Goal: Task Accomplishment & Management: Complete application form

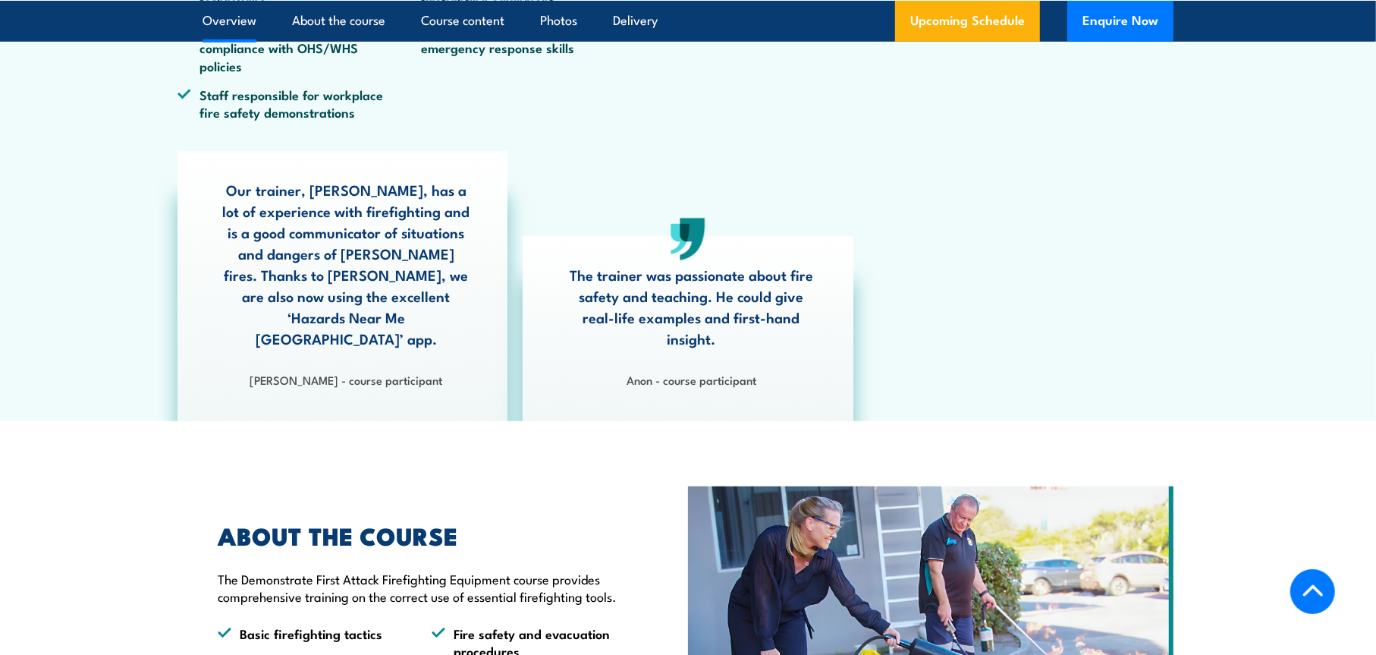
scroll to position [1112, 0]
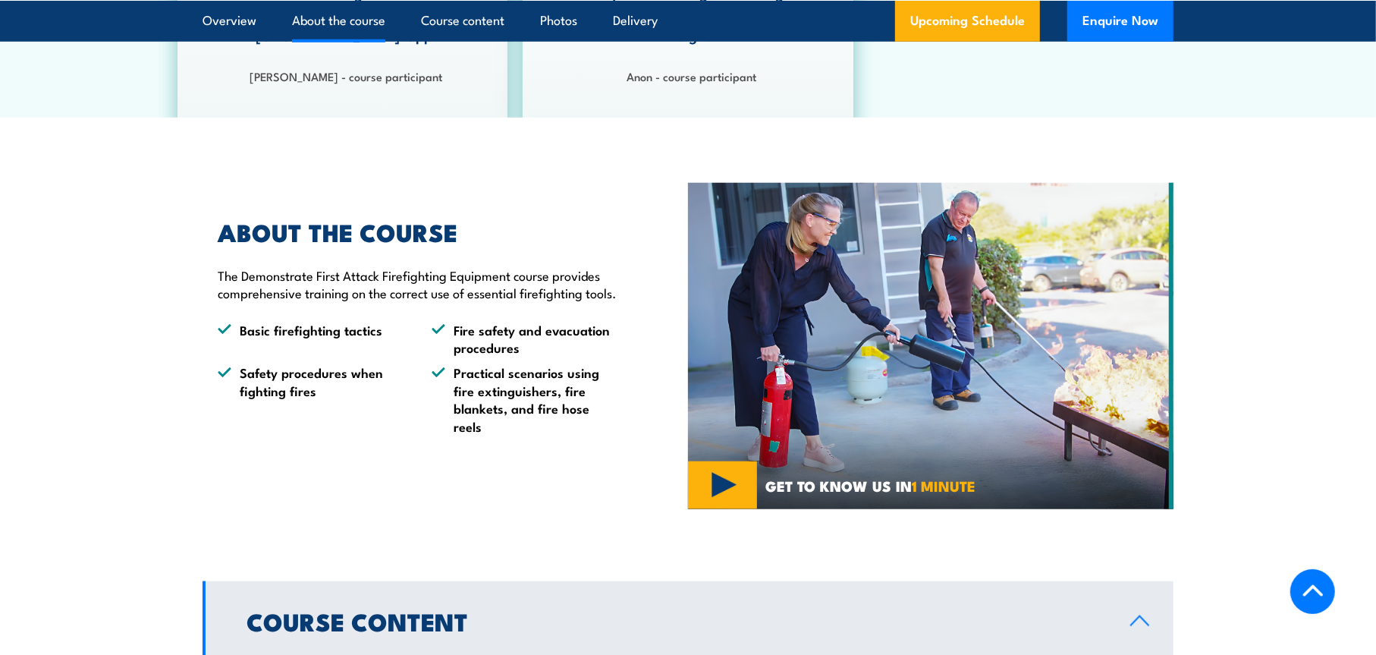
click at [719, 474] on img at bounding box center [931, 346] width 486 height 326
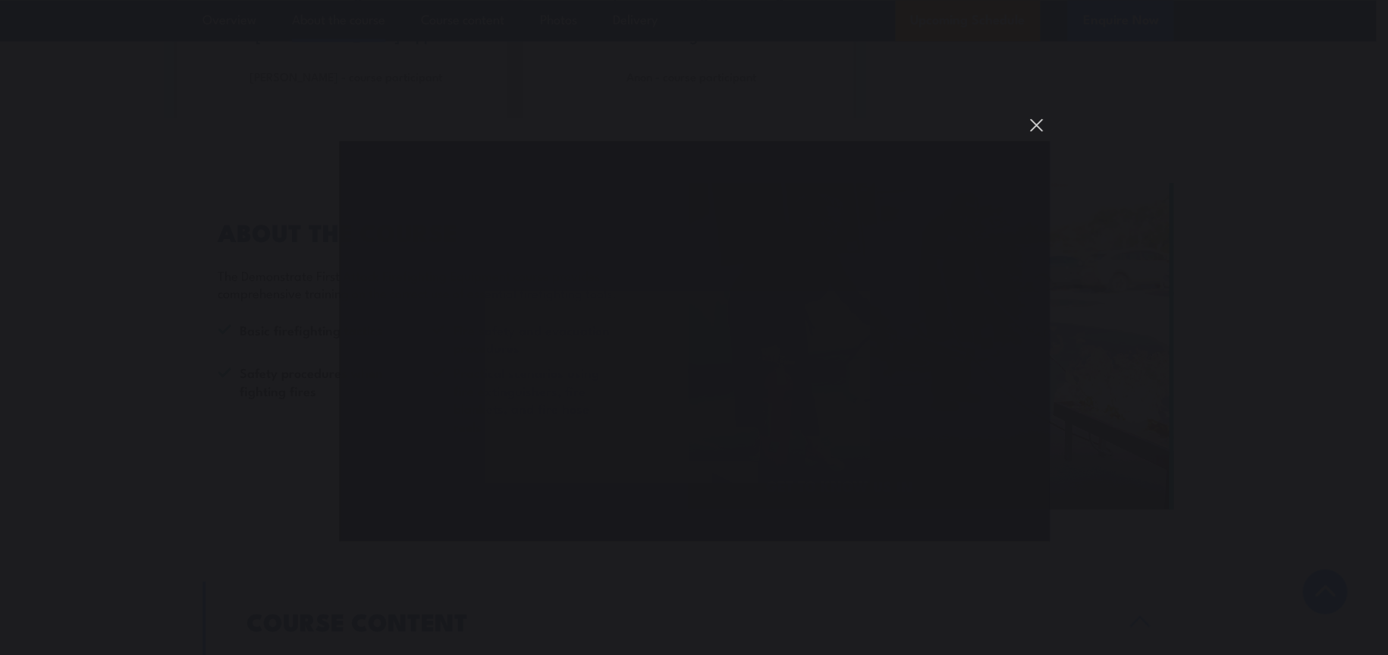
click at [1037, 123] on button "You can close this modal content with the ESC key" at bounding box center [1036, 125] width 26 height 26
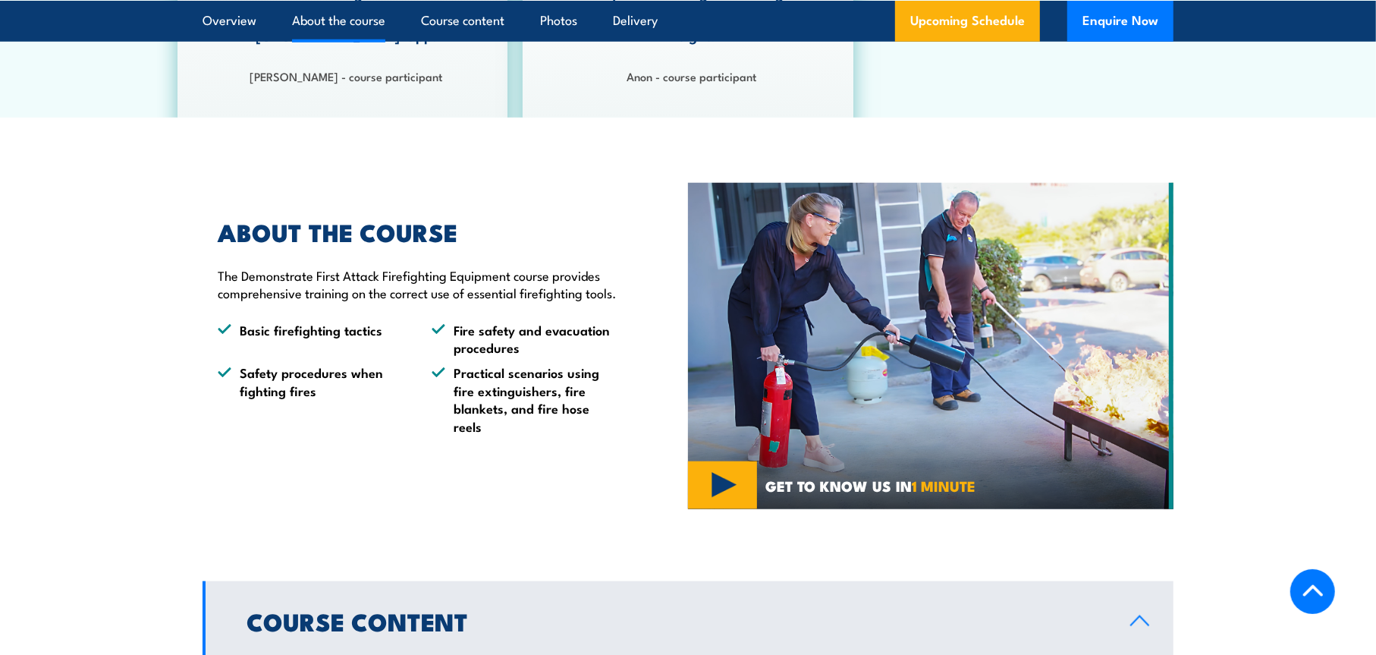
click at [394, 390] on li "Safety procedures when fighting fires" at bounding box center [311, 398] width 187 height 71
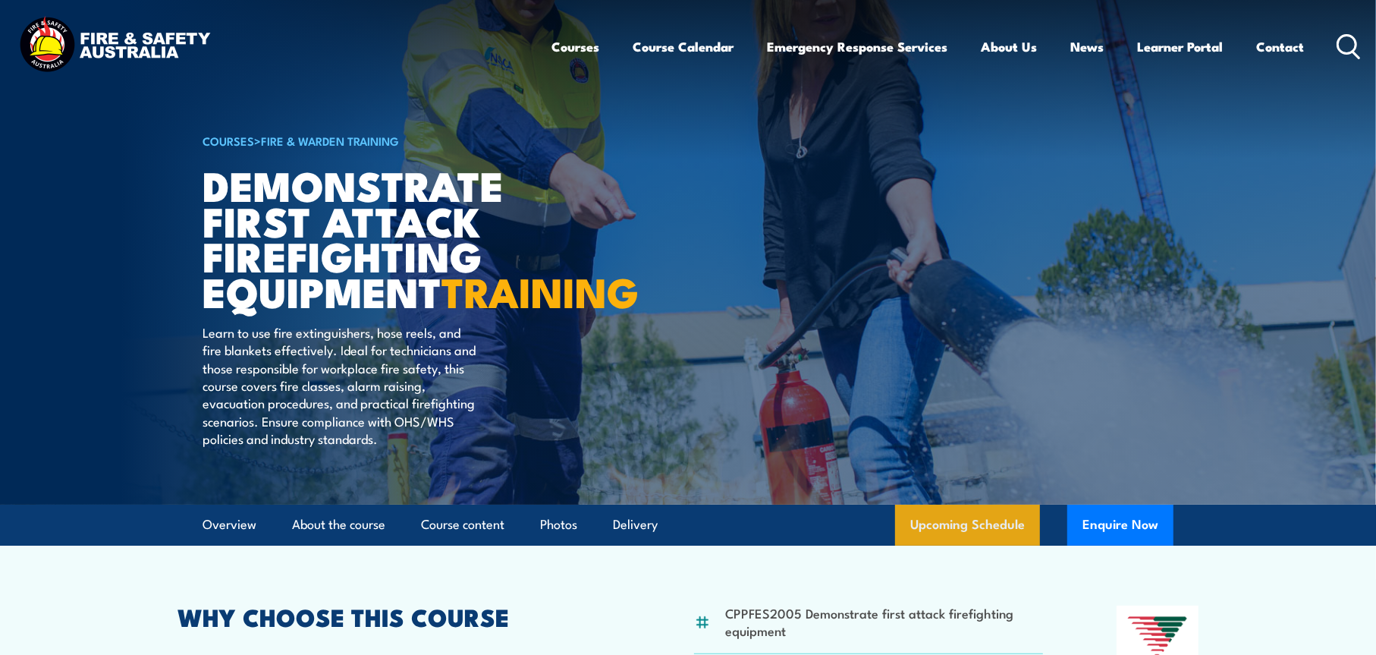
click at [993, 545] on link "Upcoming Schedule" at bounding box center [967, 524] width 145 height 41
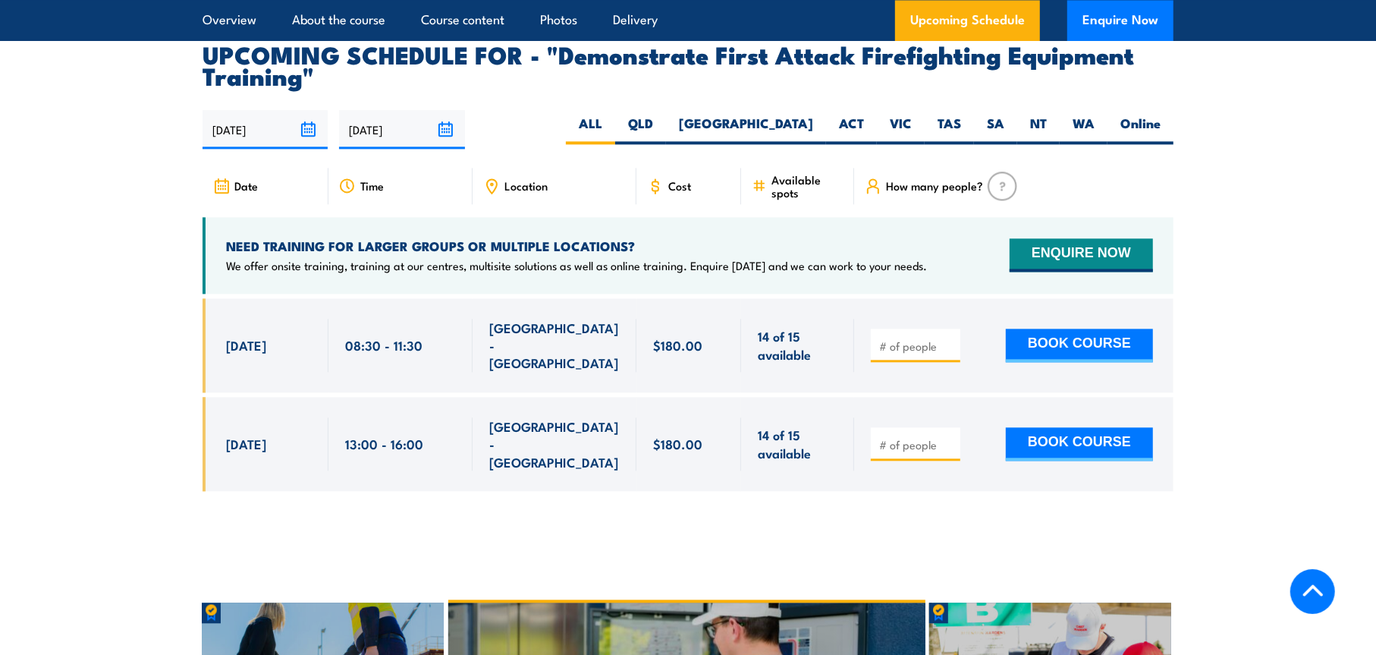
scroll to position [2750, 0]
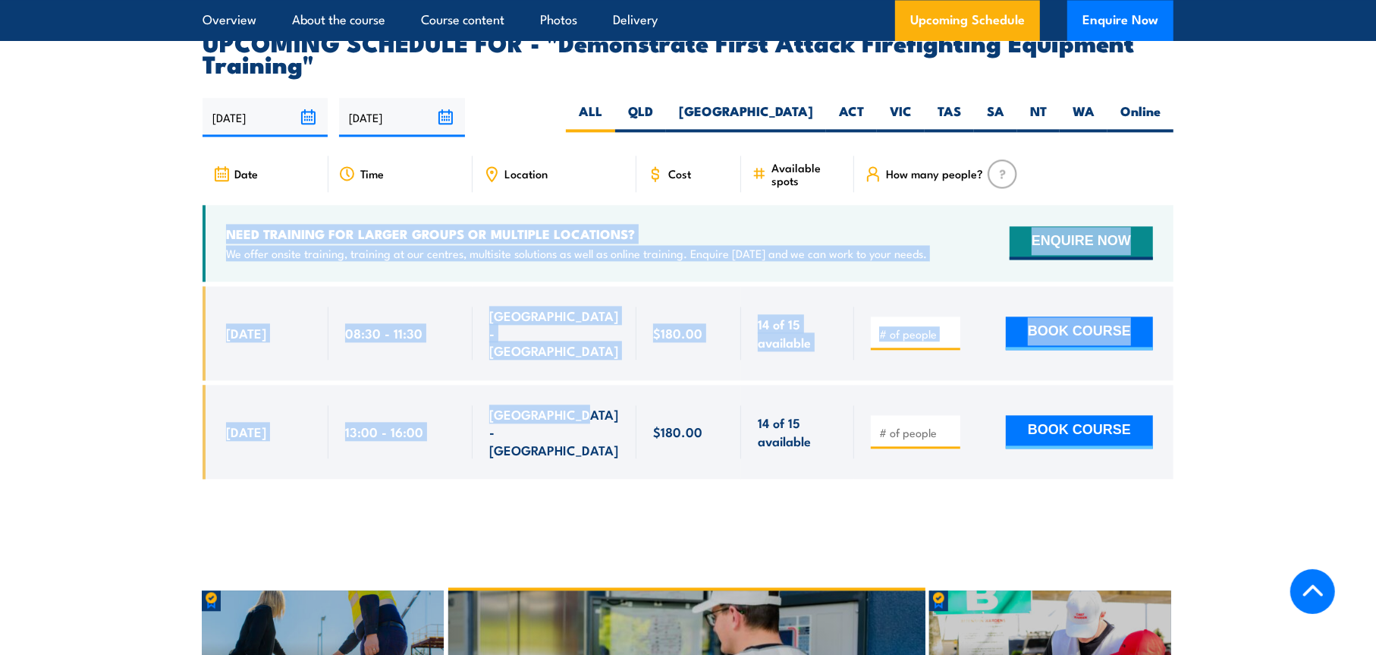
drag, startPoint x: 198, startPoint y: 184, endPoint x: 600, endPoint y: 414, distance: 463.1
click at [600, 414] on section "UPCOMING SCHEDULE FOR - "Demonstrate First Attack Firefighting Equipment Traini…" at bounding box center [688, 266] width 1376 height 470
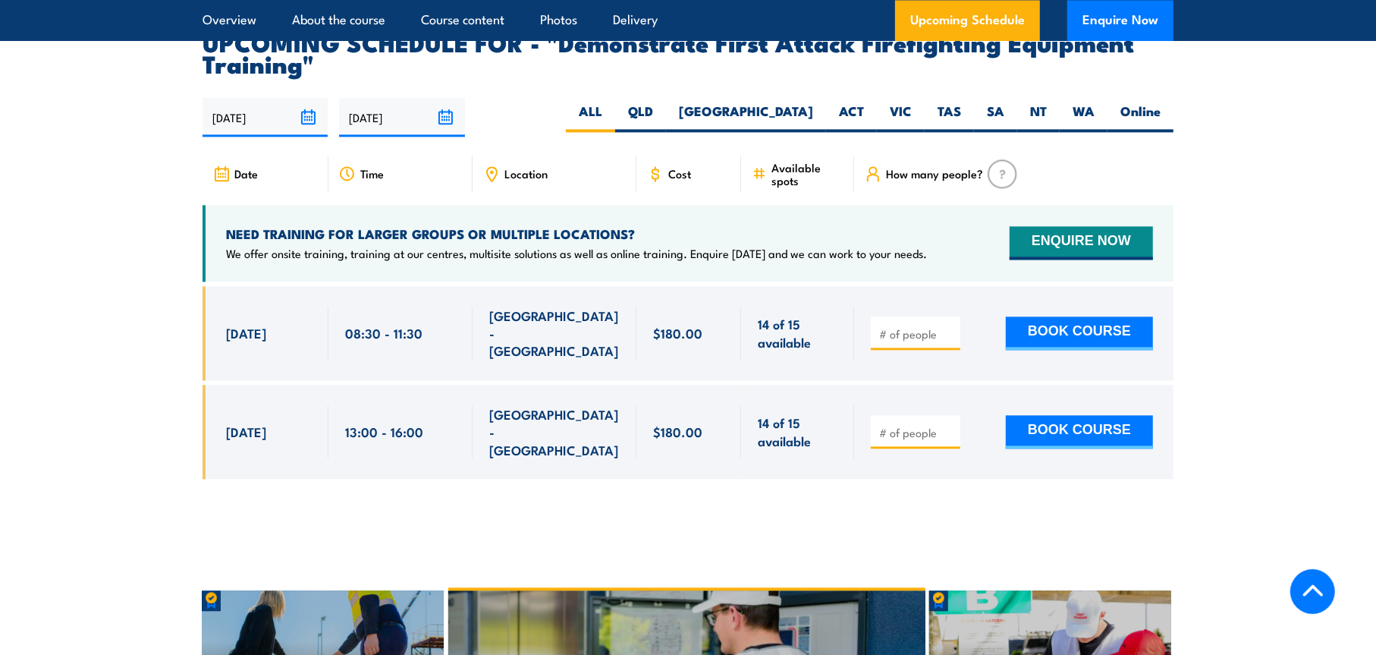
click at [663, 165] on icon at bounding box center [655, 173] width 17 height 17
click at [1066, 228] on button "ENQUIRE NOW" at bounding box center [1081, 242] width 143 height 33
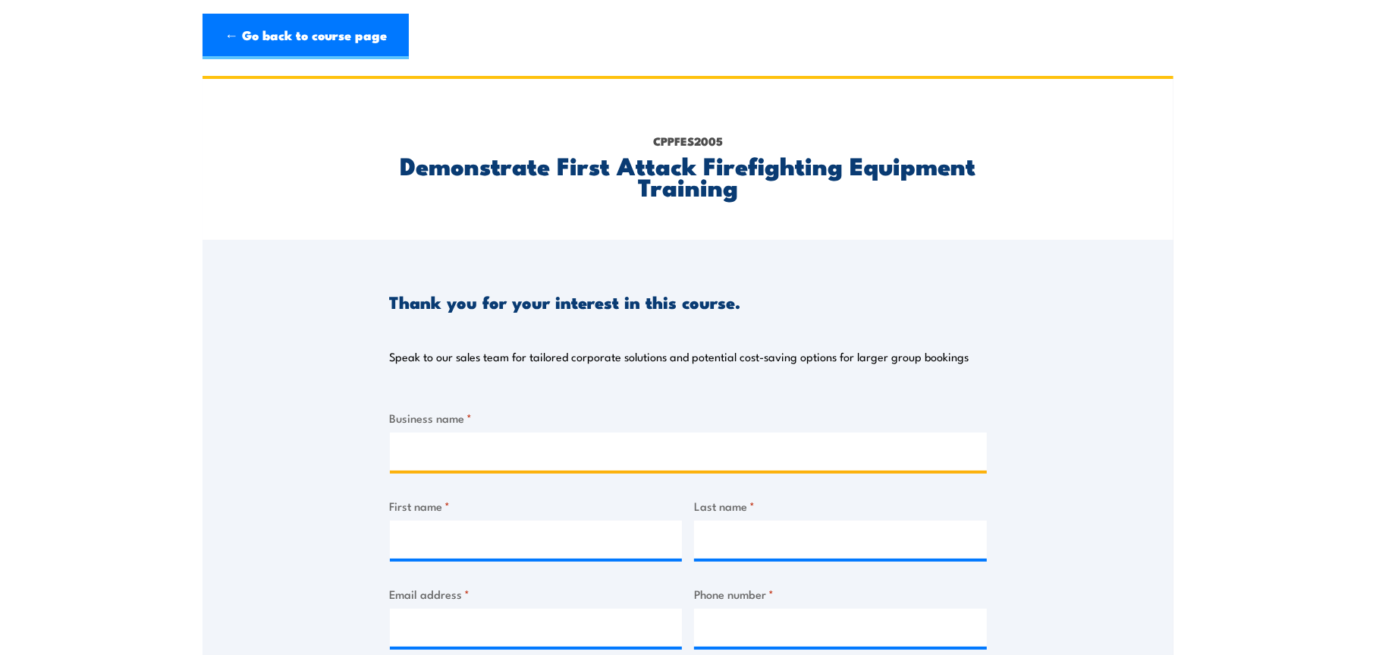
click at [498, 446] on input "Business name *" at bounding box center [688, 451] width 597 height 38
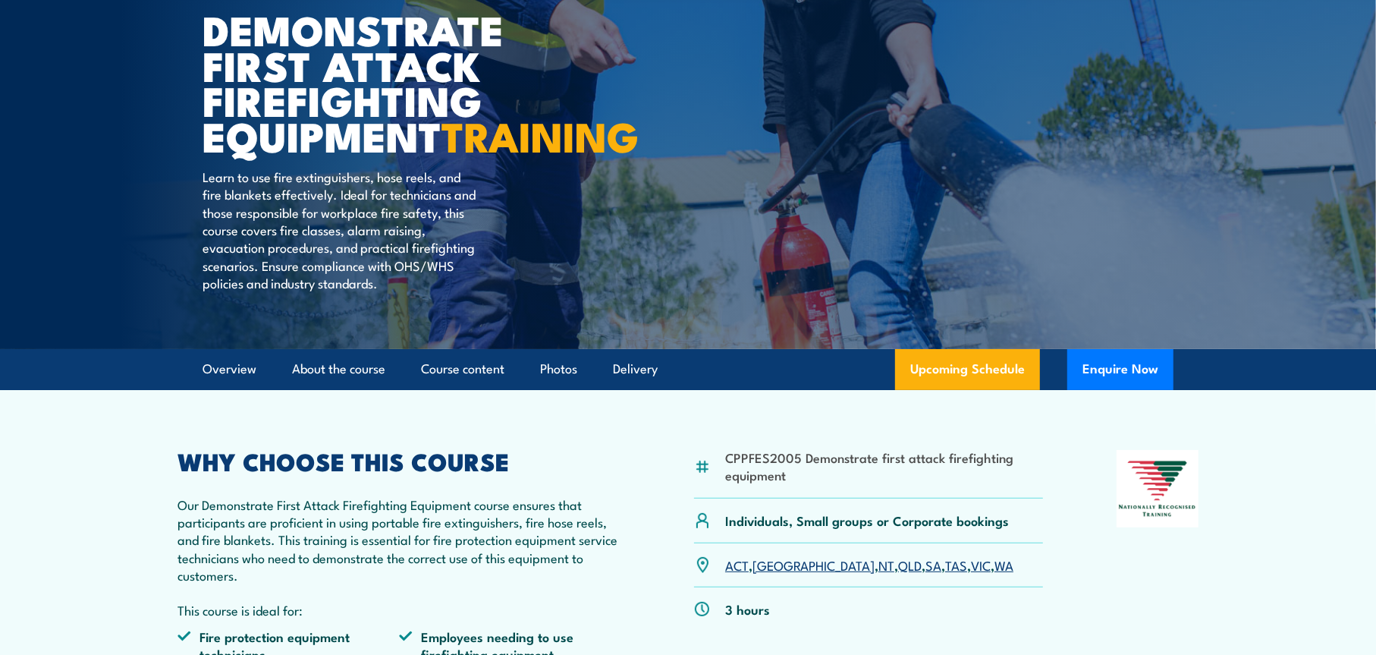
scroll to position [404, 0]
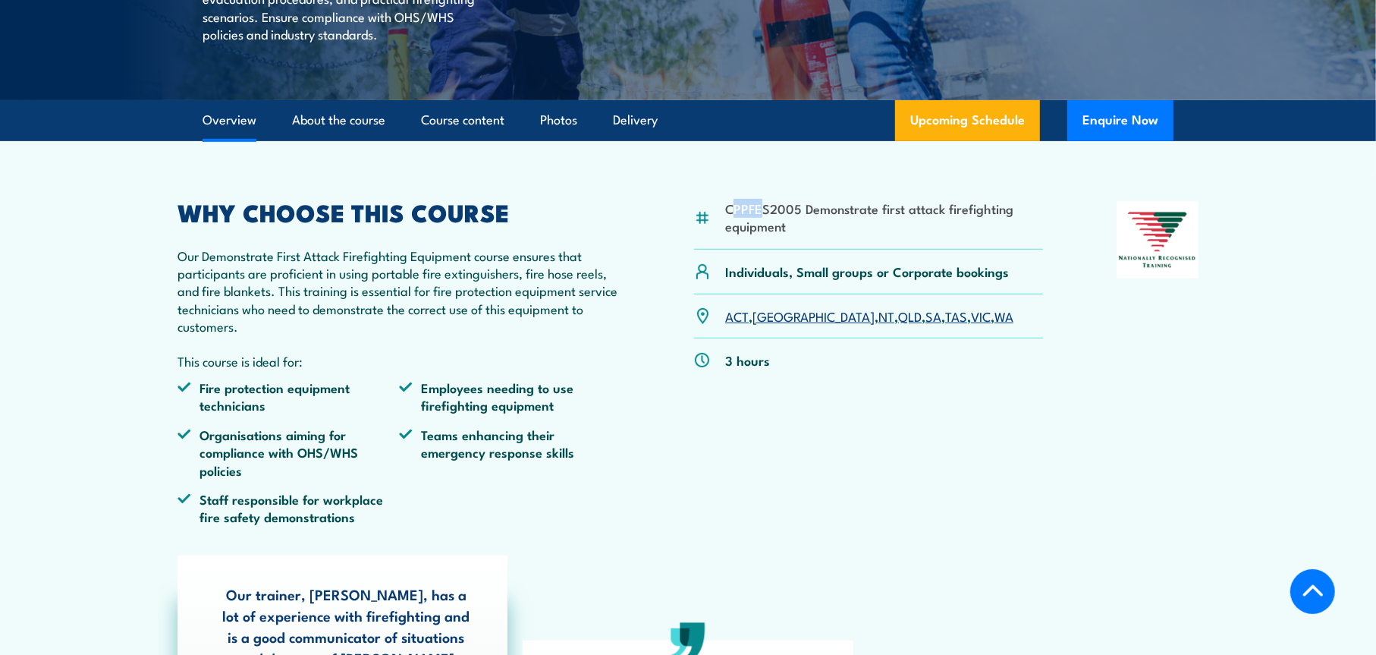
drag, startPoint x: 732, startPoint y: 245, endPoint x: 772, endPoint y: 237, distance: 40.2
click at [769, 235] on li "CPPFES2005 Demonstrate first attack firefighting equipment" at bounding box center [884, 218] width 318 height 36
click at [784, 234] on li "CPPFES2005 Demonstrate first attack firefighting equipment" at bounding box center [884, 218] width 318 height 36
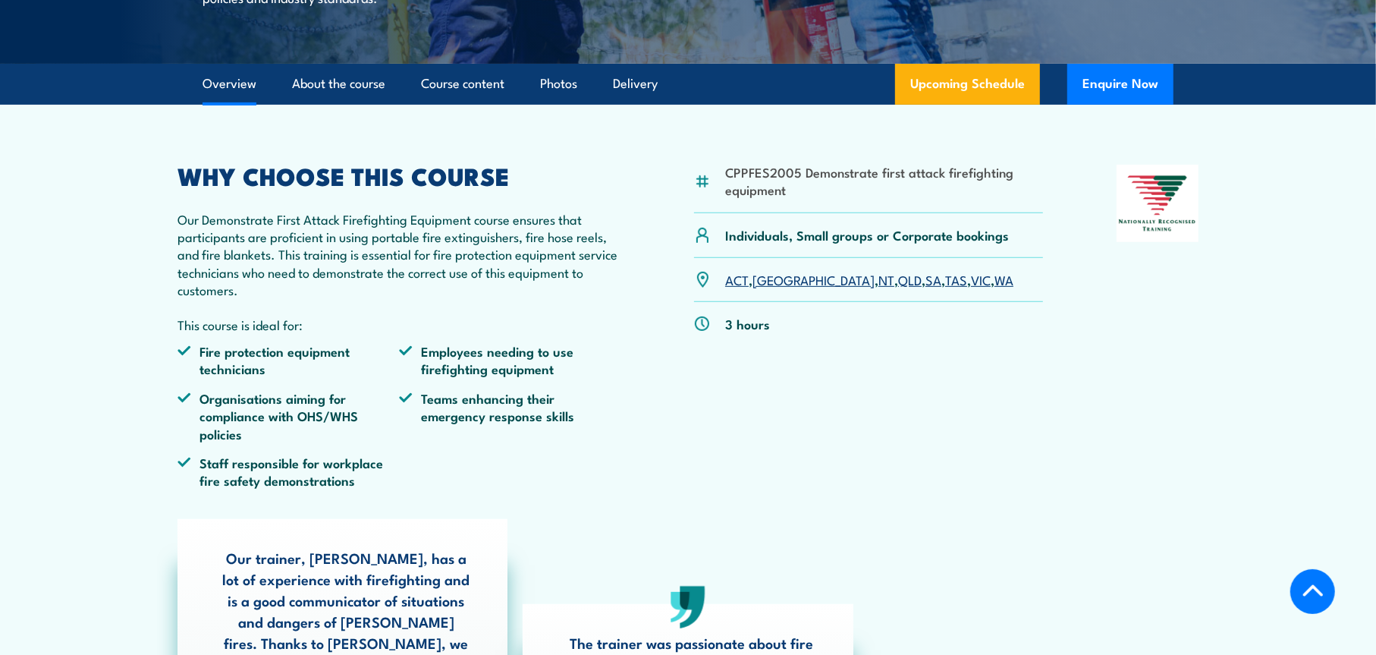
scroll to position [440, 0]
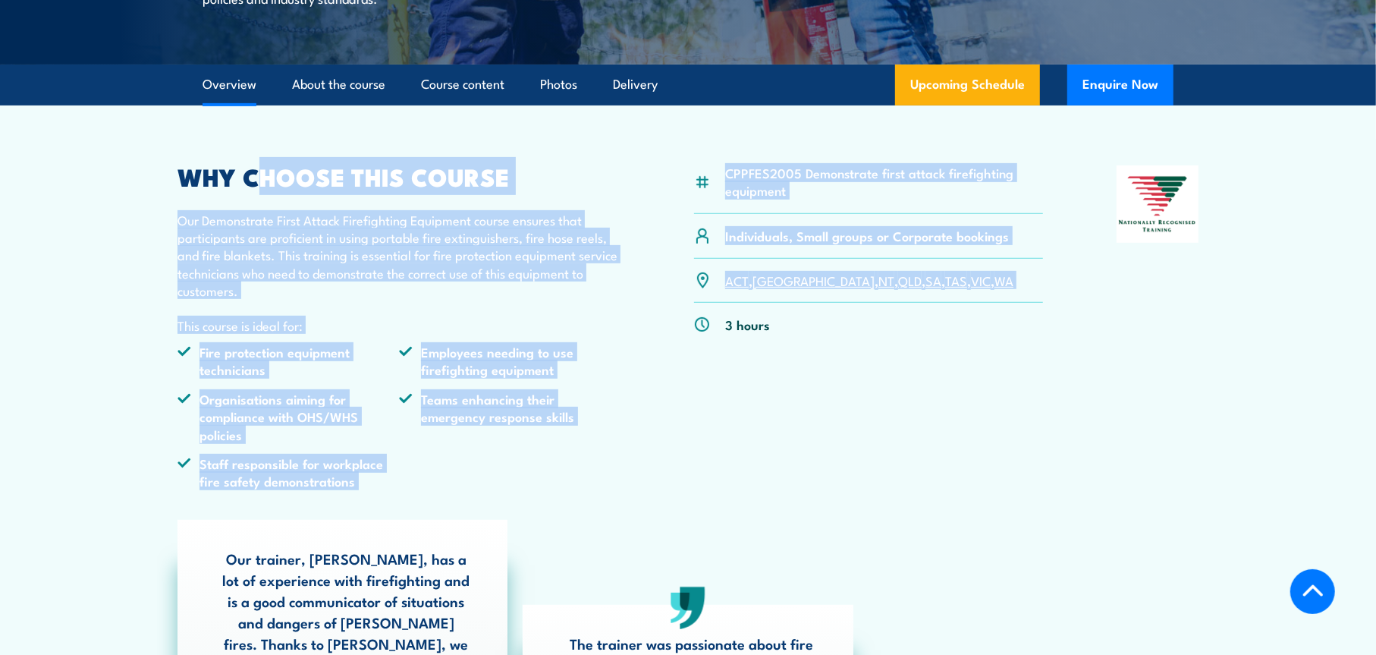
drag, startPoint x: 265, startPoint y: 219, endPoint x: 669, endPoint y: 500, distance: 492.2
click at [669, 500] on div "CPPFES2005 Demonstrate first attack firefighting equipment Individuals, Small g…" at bounding box center [688, 333] width 1021 height 336
click at [668, 444] on div "CPPFES2005 Demonstrate first attack firefighting equipment Individuals, Small g…" at bounding box center [688, 333] width 1021 height 336
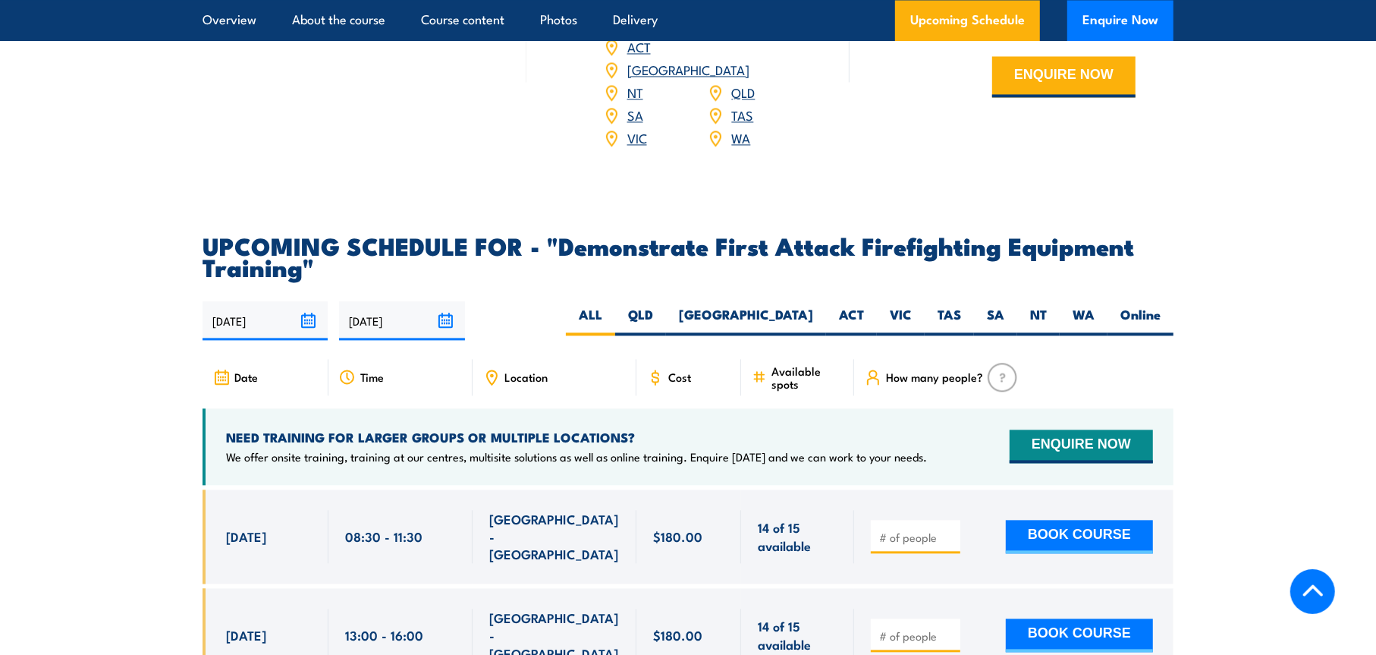
scroll to position [2550, 0]
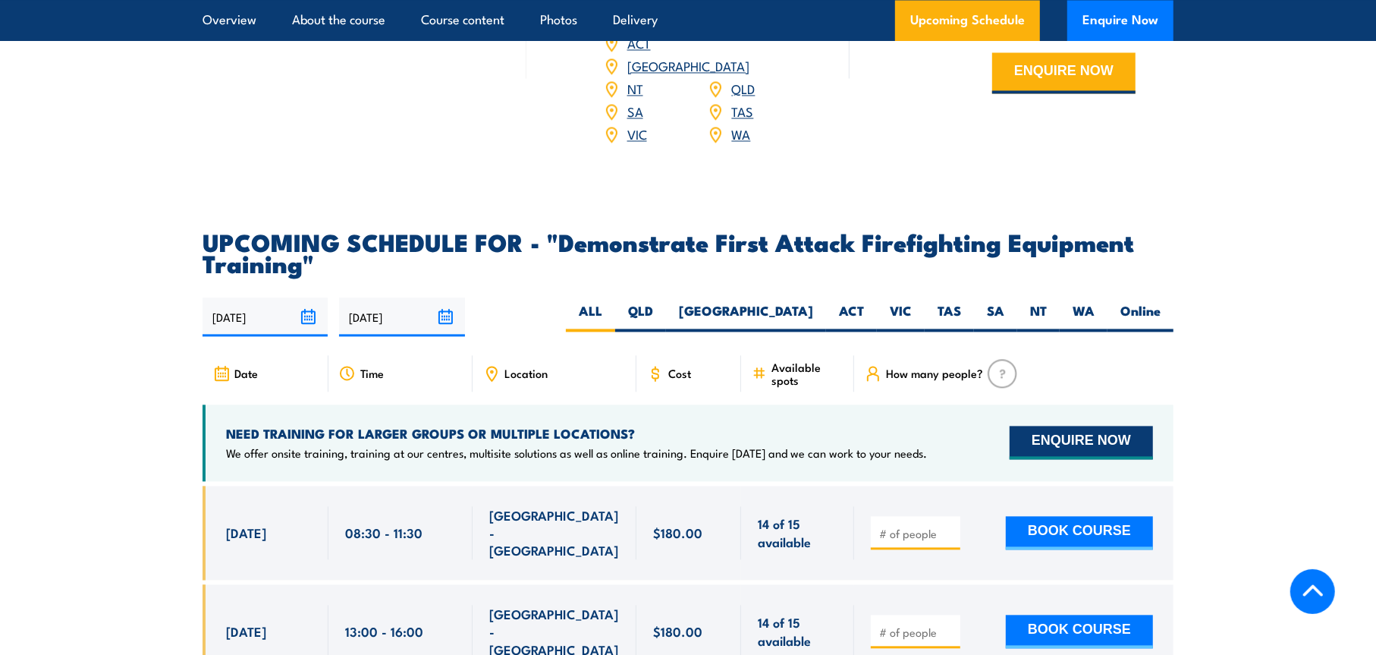
click at [1050, 426] on button "ENQUIRE NOW" at bounding box center [1081, 442] width 143 height 33
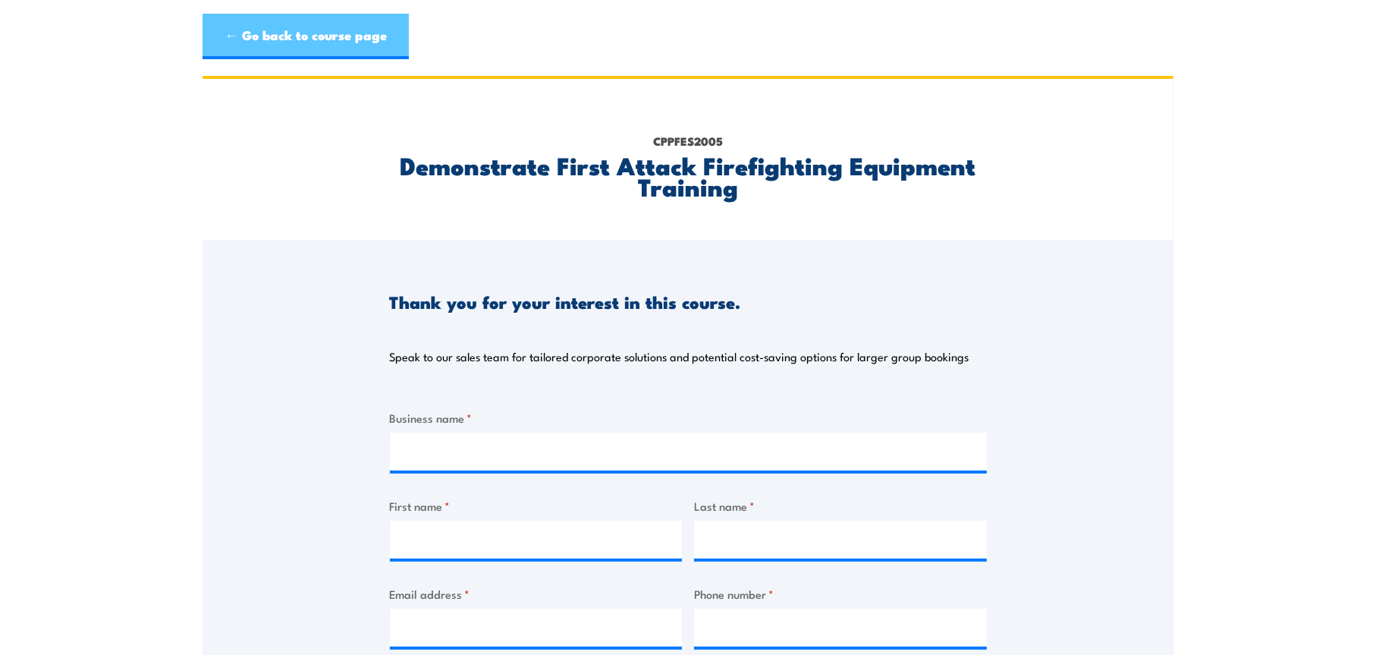
click at [315, 33] on link "← Go back to course page" at bounding box center [306, 37] width 206 height 46
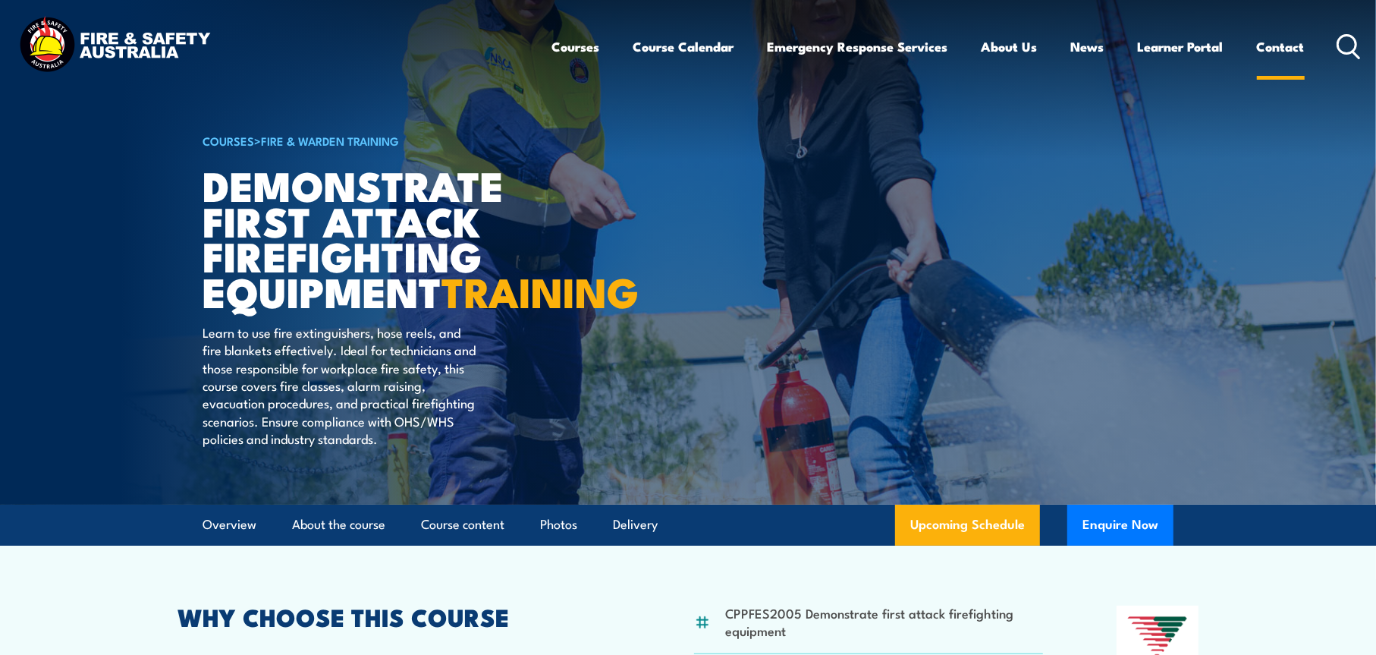
click at [1268, 42] on link "Contact" at bounding box center [1281, 47] width 48 height 40
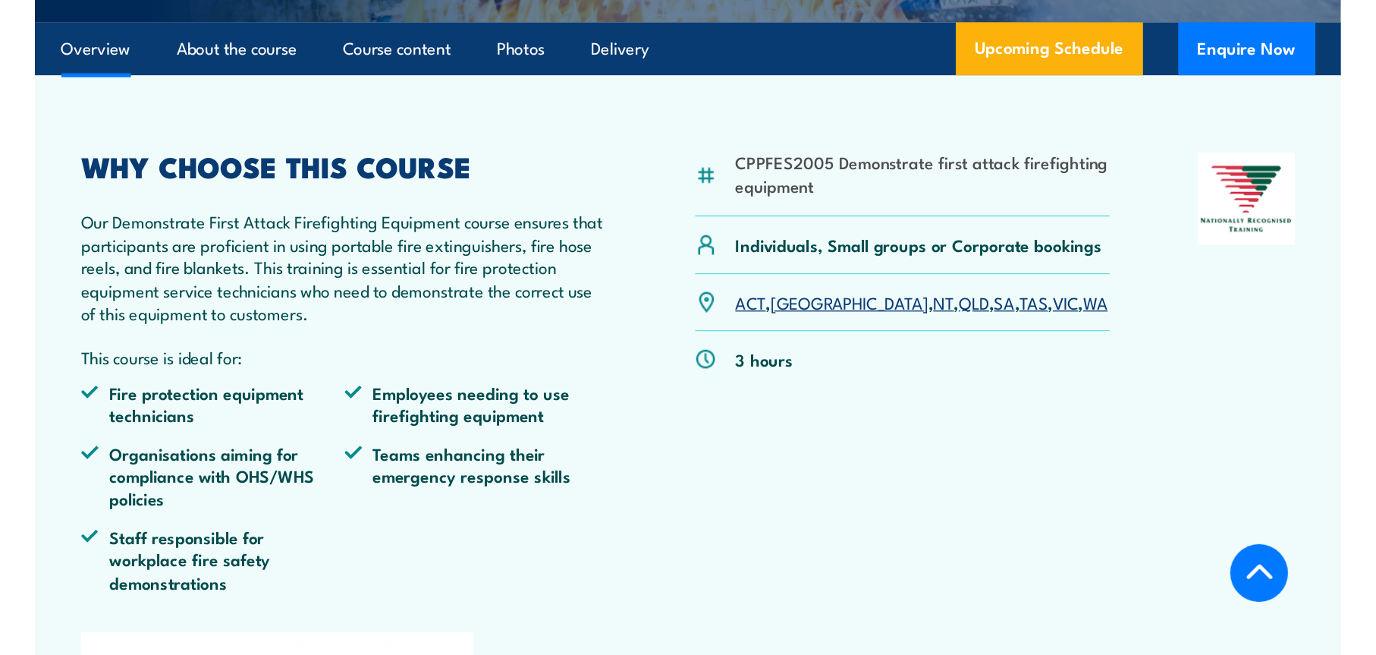
scroll to position [466, 0]
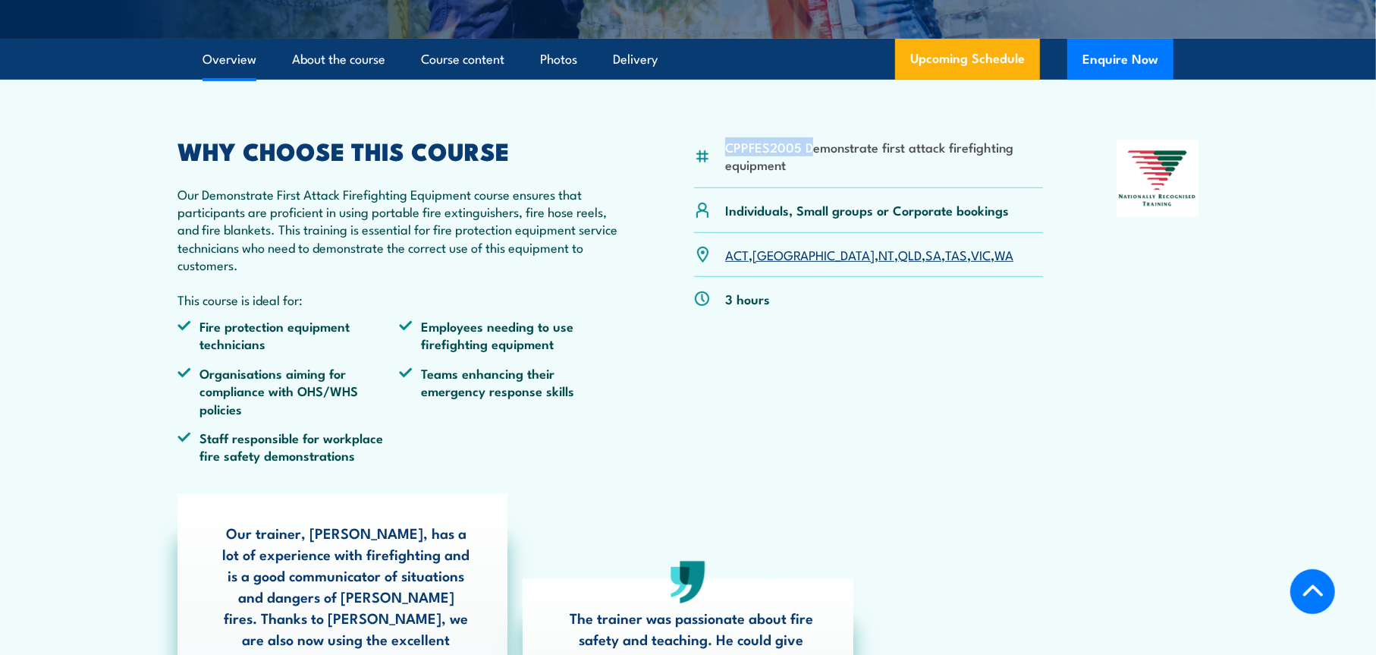
drag, startPoint x: 728, startPoint y: 176, endPoint x: 808, endPoint y: 187, distance: 80.4
click at [808, 174] on li "CPPFES2005 Demonstrate first attack firefighting equipment" at bounding box center [884, 156] width 318 height 36
drag, startPoint x: 809, startPoint y: 199, endPoint x: 728, endPoint y: 180, distance: 83.4
click at [728, 174] on li "CPPFES2005 Demonstrate first attack firefighting equipment" at bounding box center [884, 156] width 318 height 36
copy li "CPPFES2005 Demonstrate first attack firefighting equipment"
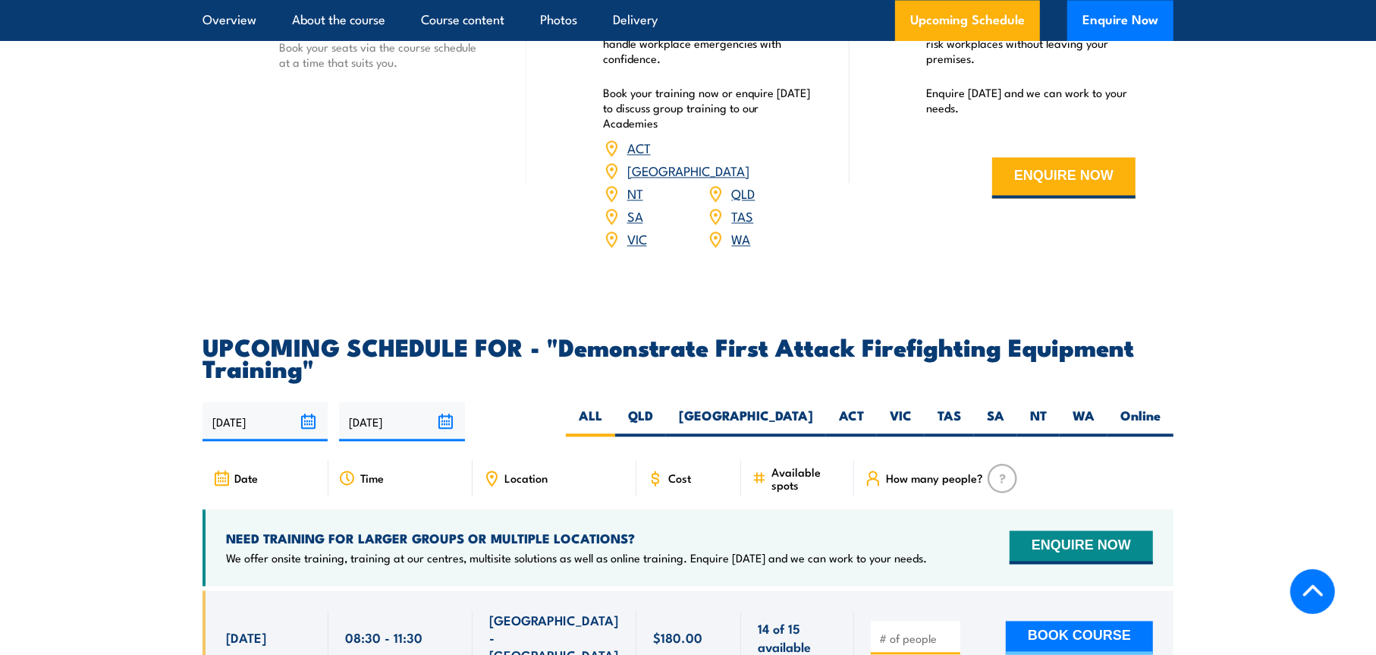
scroll to position [2590, 0]
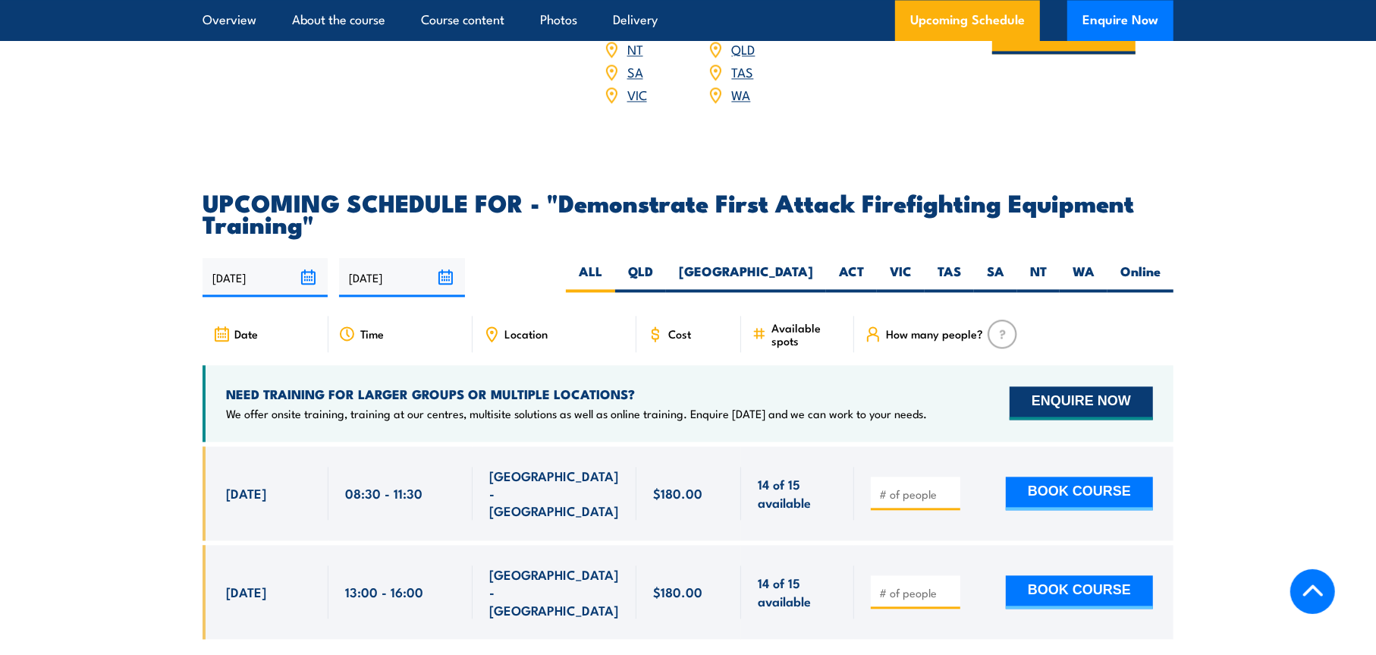
click at [1050, 386] on button "ENQUIRE NOW" at bounding box center [1081, 402] width 143 height 33
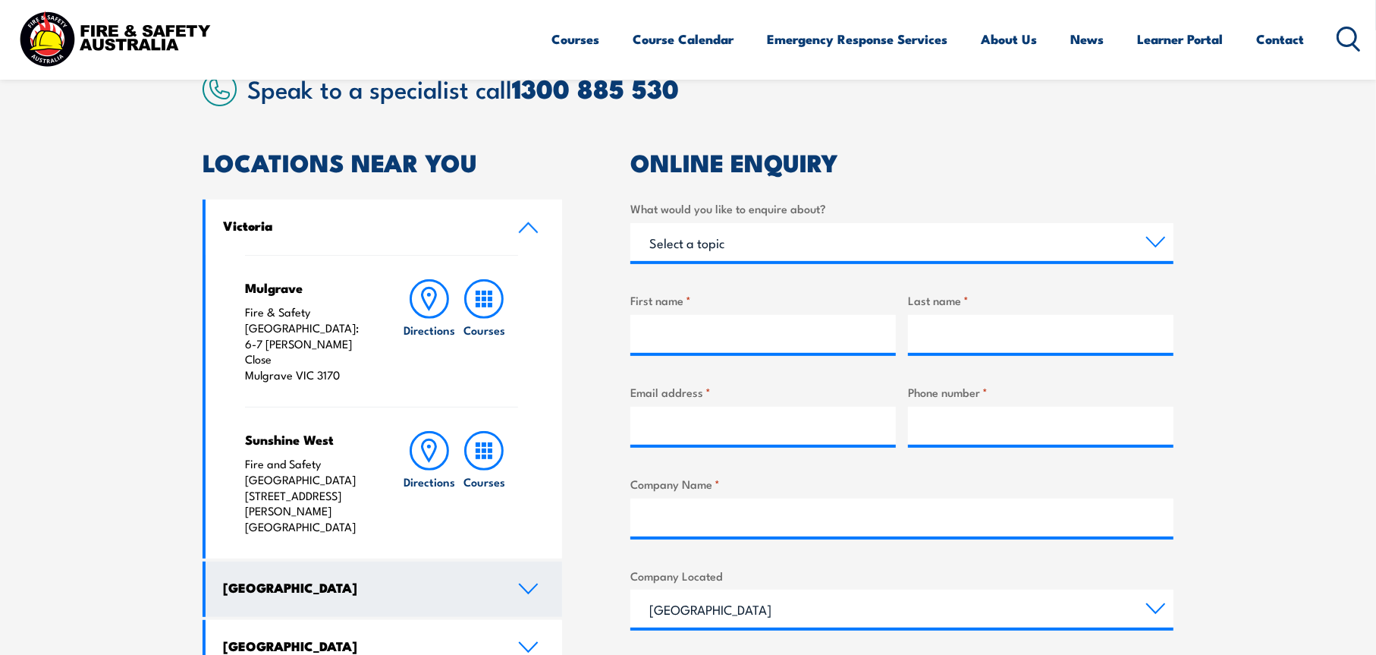
scroll to position [505, 0]
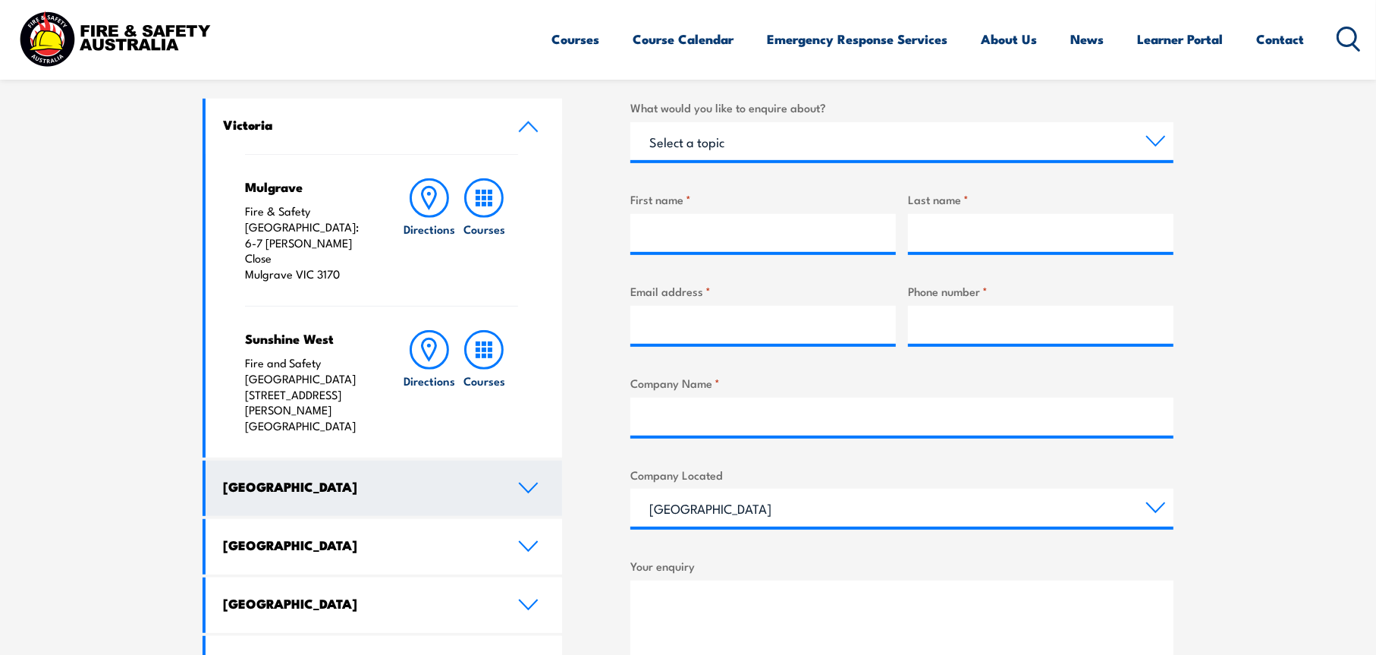
click at [355, 460] on link "[GEOGRAPHIC_DATA]" at bounding box center [384, 487] width 357 height 55
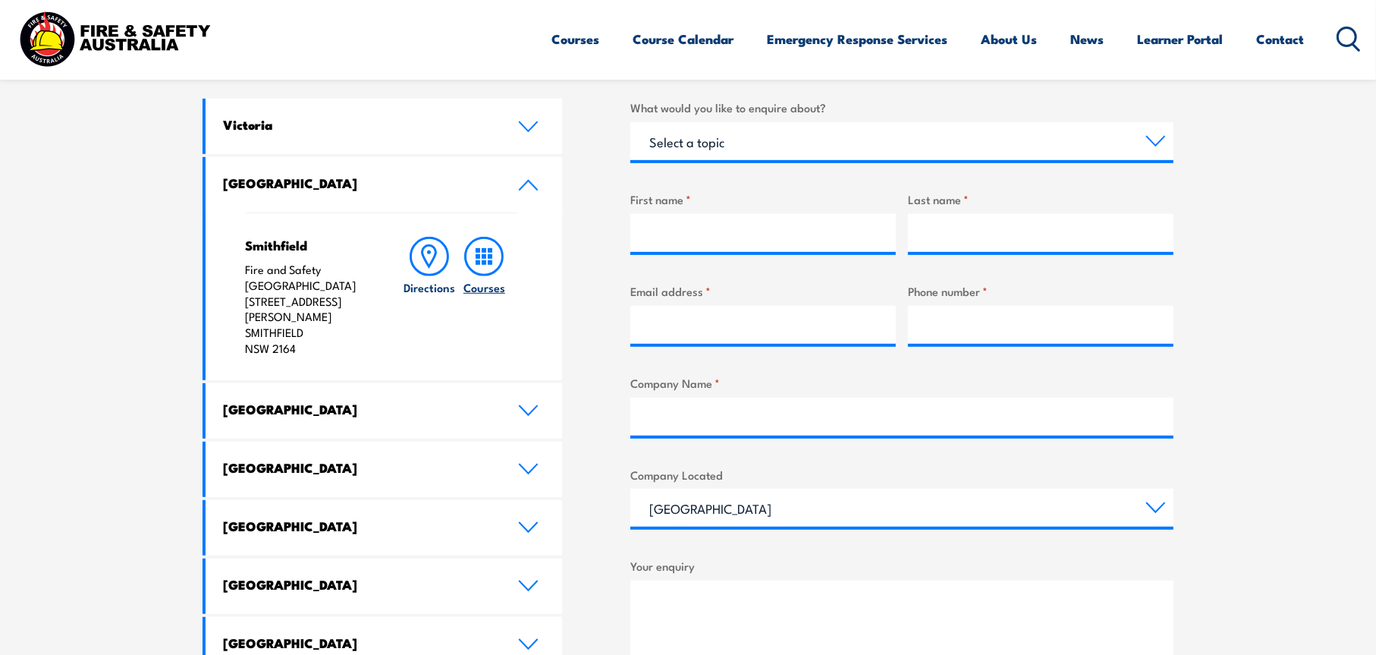
click at [501, 265] on circle at bounding box center [484, 256] width 37 height 37
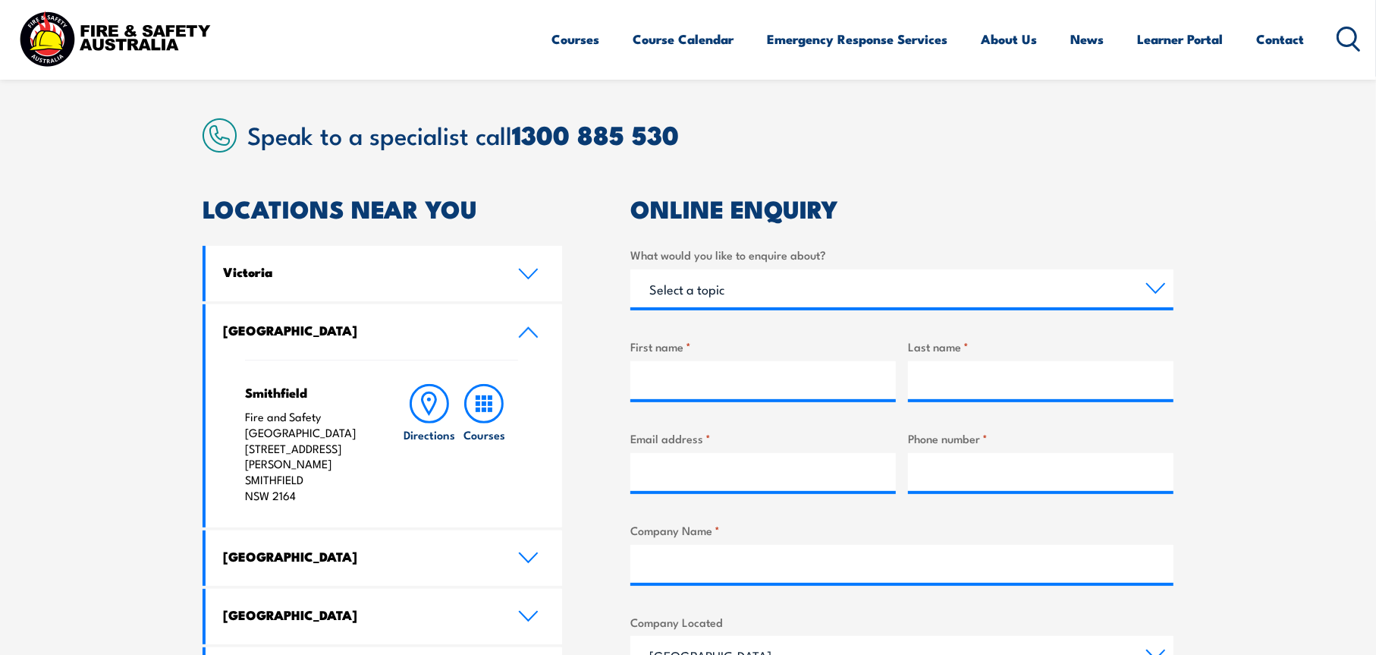
scroll to position [202, 0]
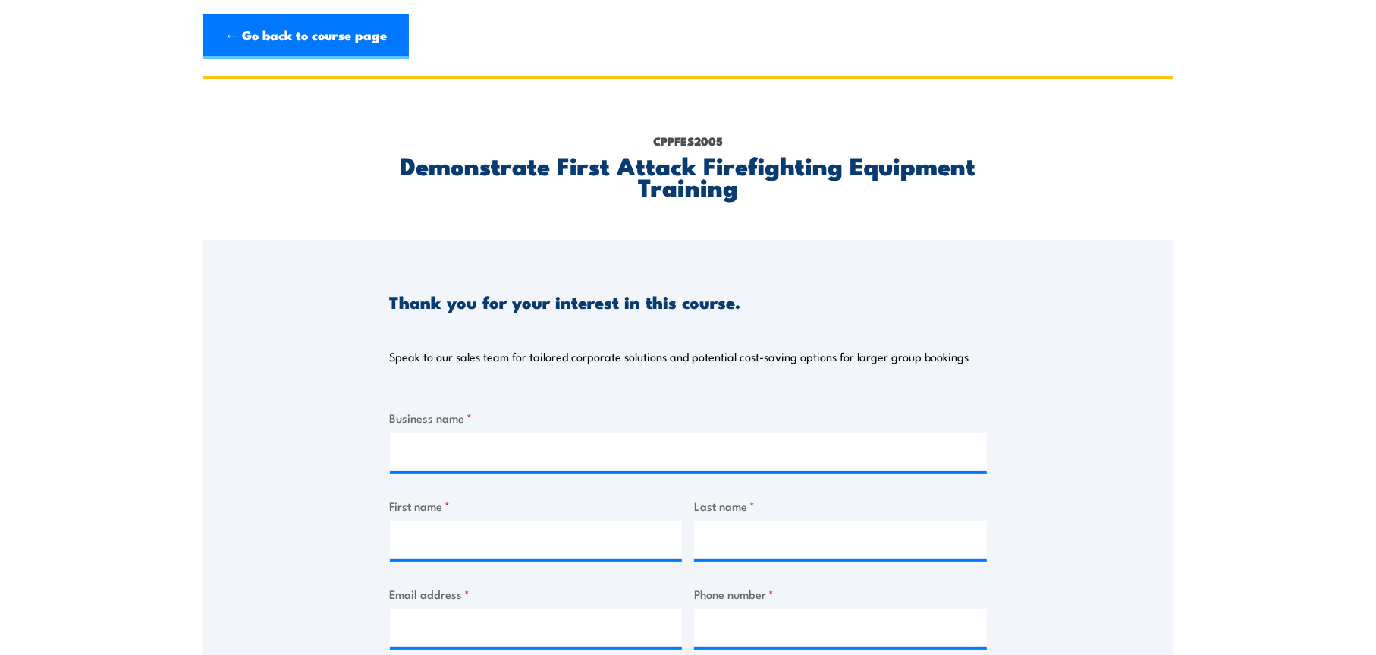
click at [526, 429] on div "Business name *" at bounding box center [688, 439] width 597 height 61
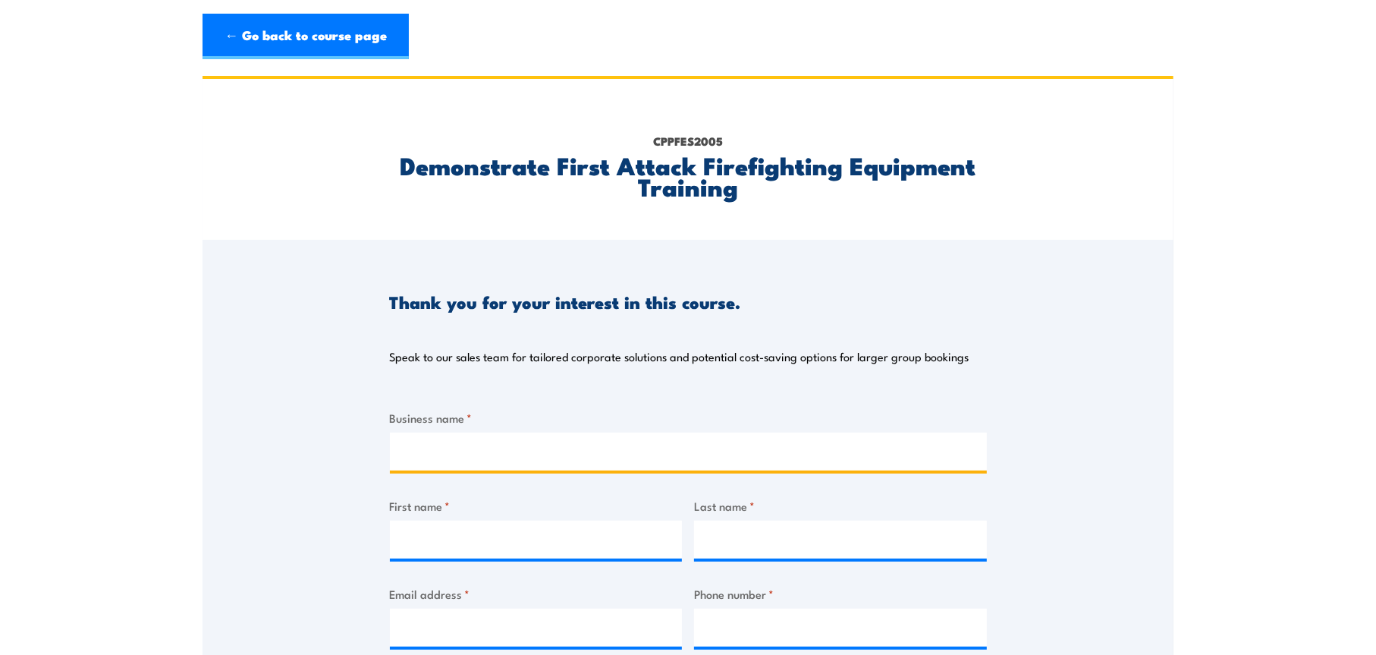
click at [530, 452] on input "Business name *" at bounding box center [688, 451] width 597 height 38
type input "V"
type input "CRC Industries Pty Ltd"
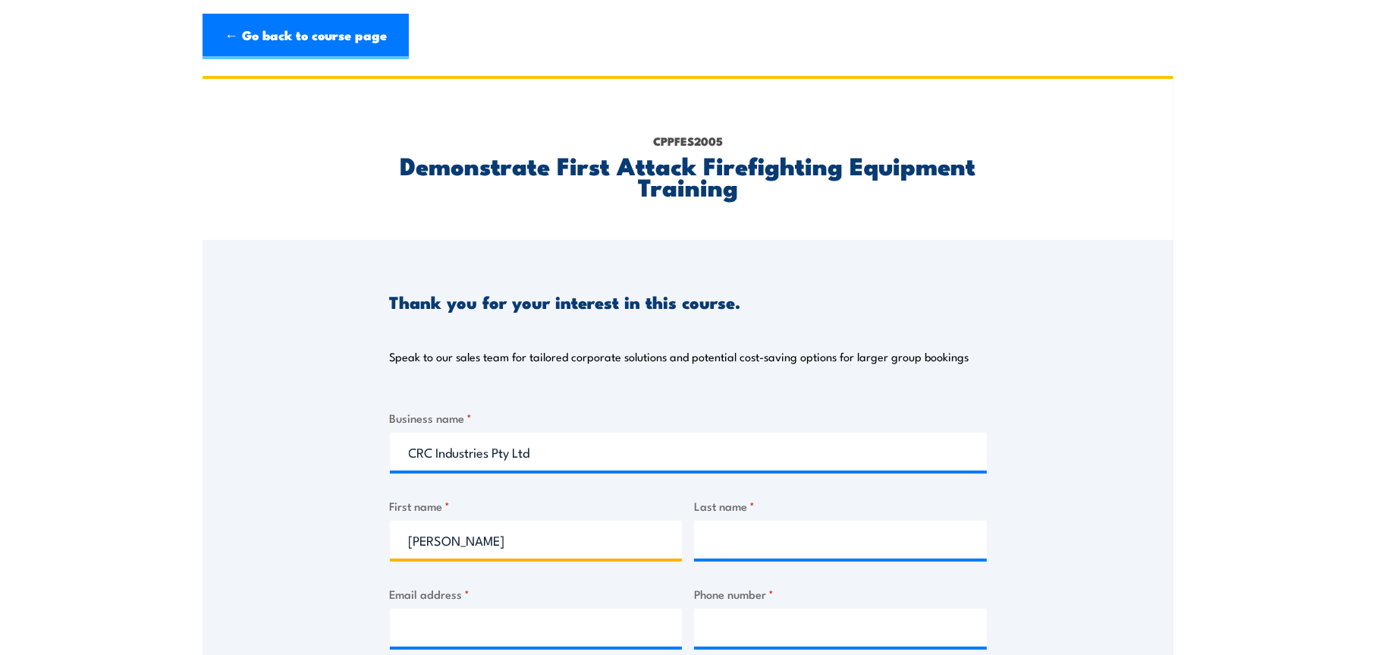
type input "David"
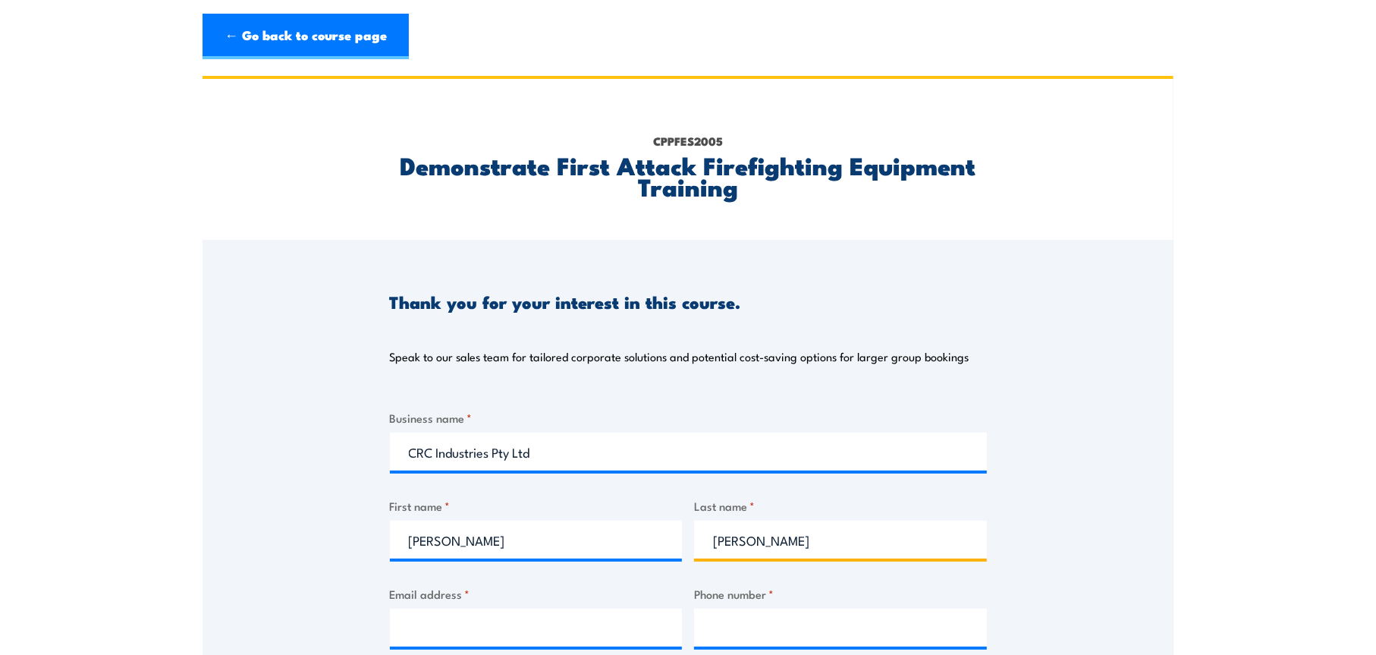
type input "Huang"
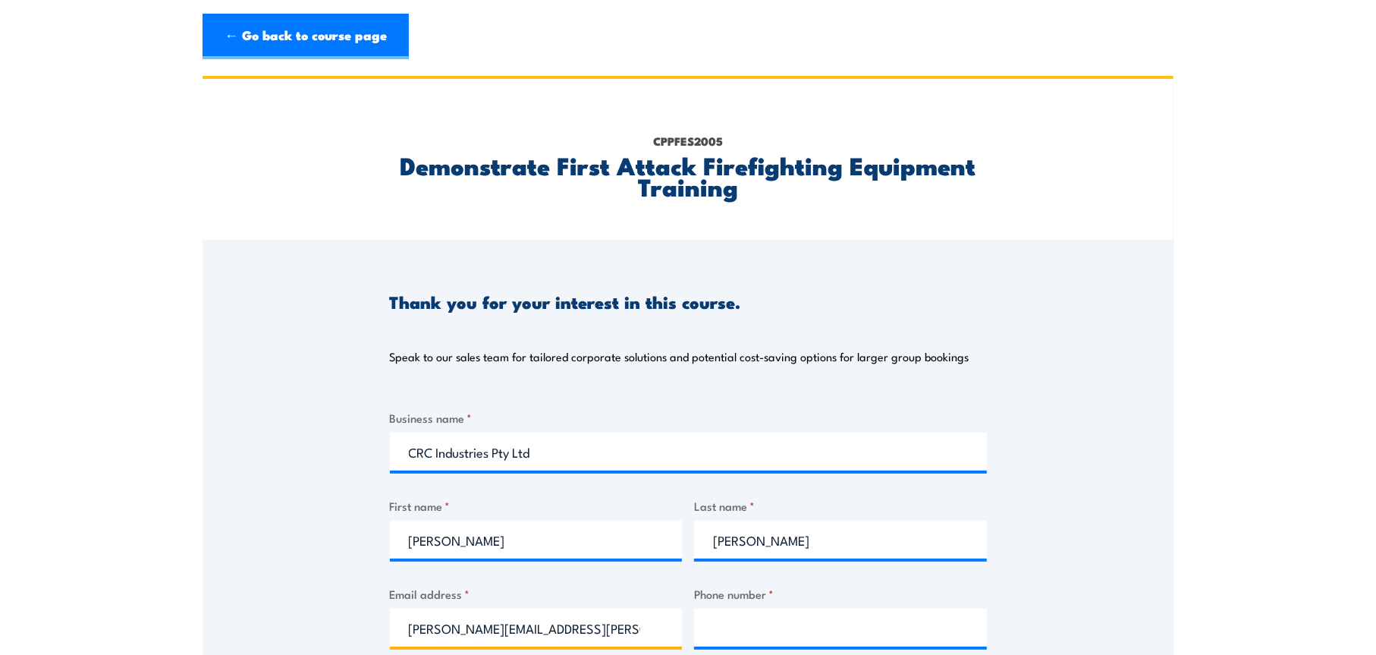
type input "david.huang@crcind.com"
type input "4"
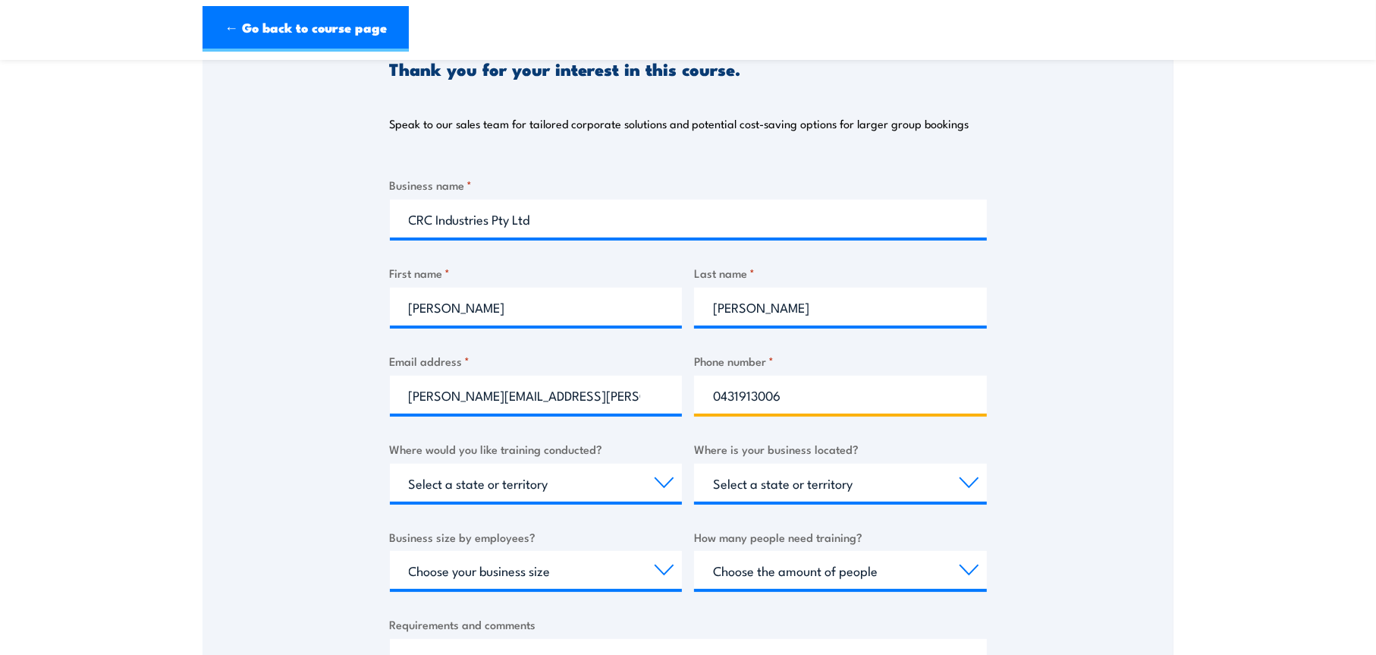
scroll to position [234, 0]
type input "0431913006"
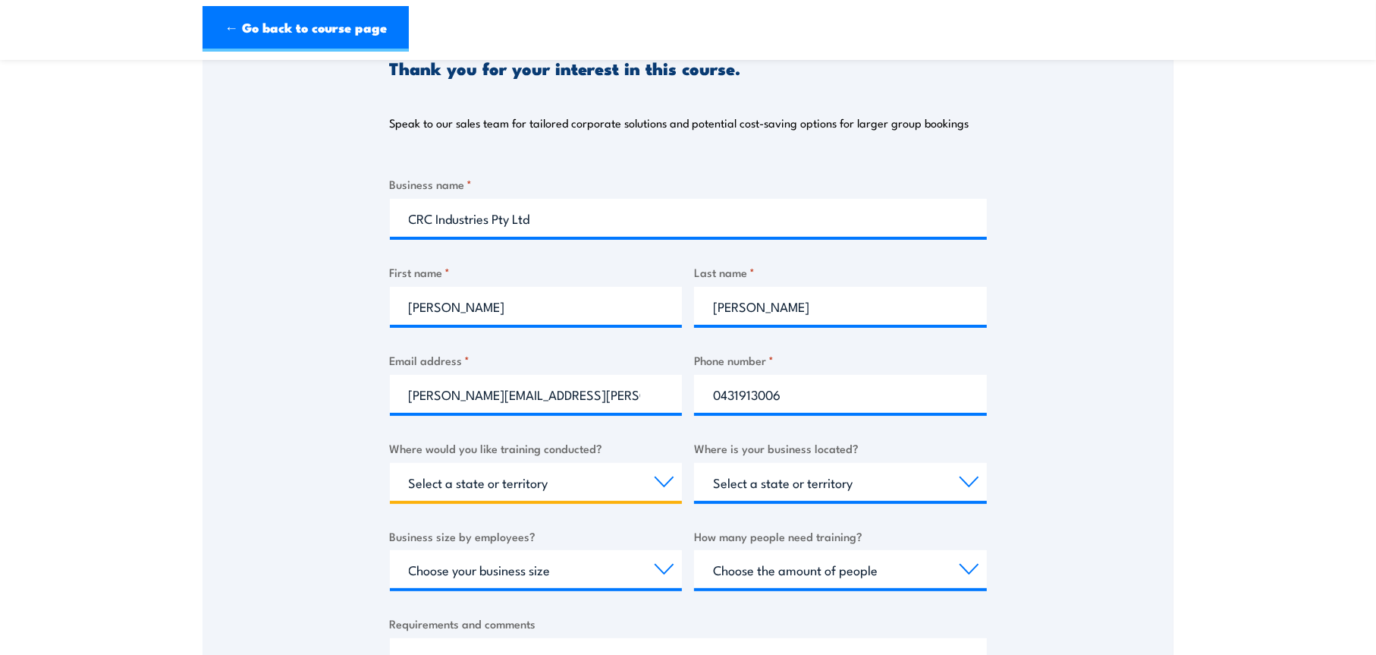
click at [545, 477] on select "Select a state or territory Nationally - multiple locations QLD NSW VIC SA ACT …" at bounding box center [536, 482] width 293 height 38
select select "NSW"
click at [390, 463] on select "Select a state or territory Nationally - multiple locations QLD NSW VIC SA ACT …" at bounding box center [536, 482] width 293 height 38
drag, startPoint x: 844, startPoint y: 510, endPoint x: 838, endPoint y: 501, distance: 10.5
click at [844, 509] on div "Business name * CRC Industries Pty Ltd First name * David Last name * Huang Ema…" at bounding box center [688, 460] width 597 height 570
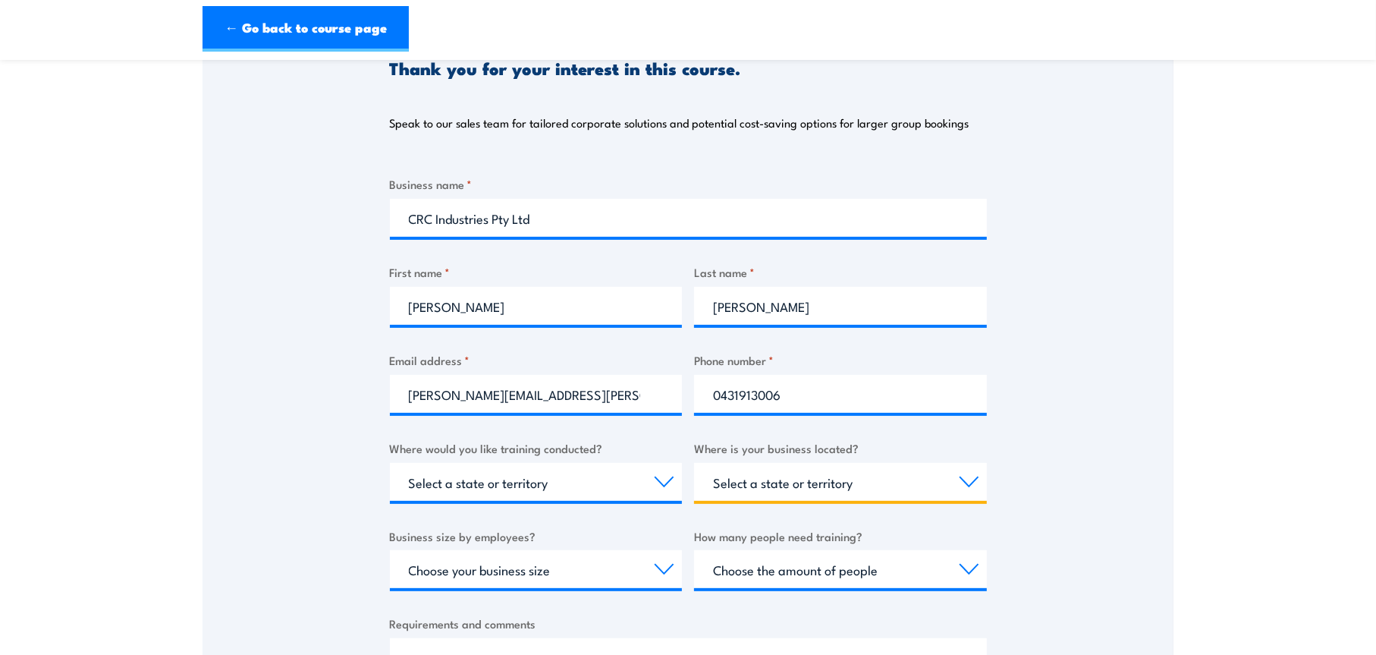
click at [817, 486] on select "Select a state or territory QLD NSW VIC SA ACT WA TAS NT" at bounding box center [840, 482] width 293 height 38
select select "NSW"
click at [694, 463] on select "Select a state or territory QLD NSW VIC SA ACT WA TAS NT" at bounding box center [840, 482] width 293 height 38
click at [633, 576] on select "Choose your business size 1 to 19 20 to 199 200+" at bounding box center [536, 569] width 293 height 38
select select "20 to 199"
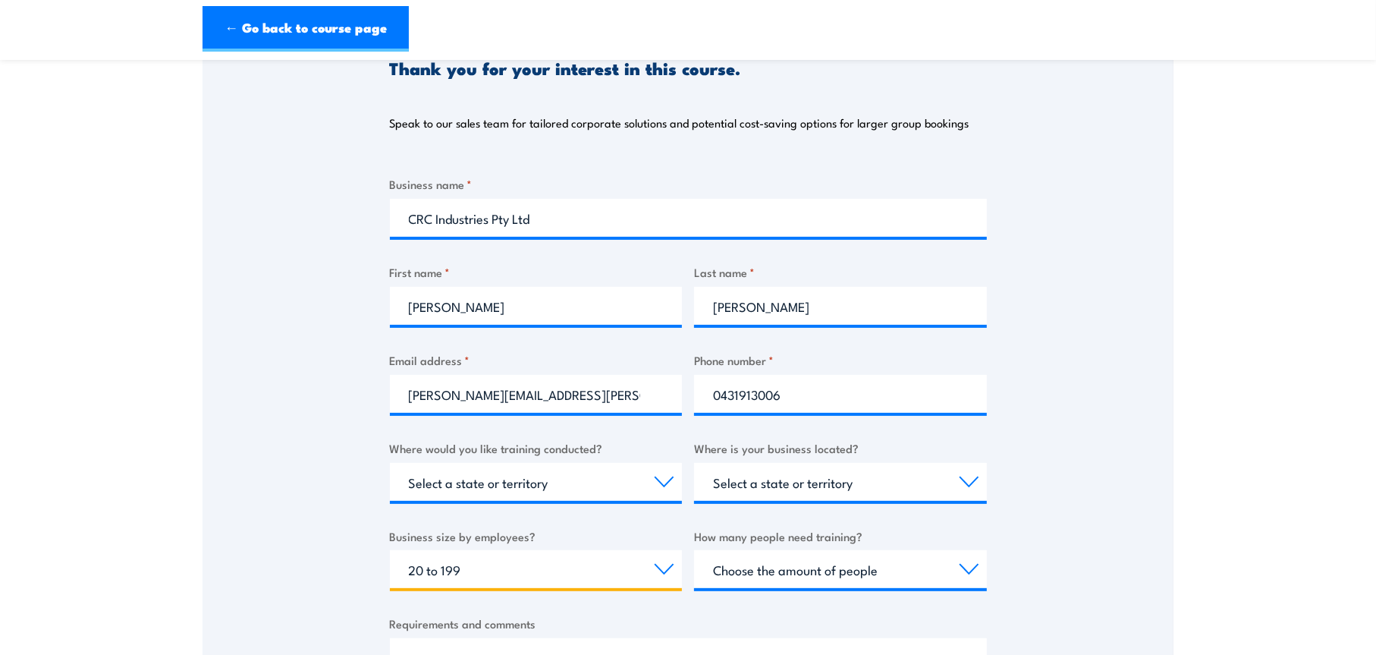
click at [390, 550] on select "Choose your business size 1 to 19 20 to 199 200+" at bounding box center [536, 569] width 293 height 38
click at [801, 582] on select "Choose the amount of people 1 to 4 5 to 19 20+" at bounding box center [840, 569] width 293 height 38
select select "5 to 19"
click at [694, 550] on select "Choose the amount of people 1 to 4 5 to 19 20+" at bounding box center [840, 569] width 293 height 38
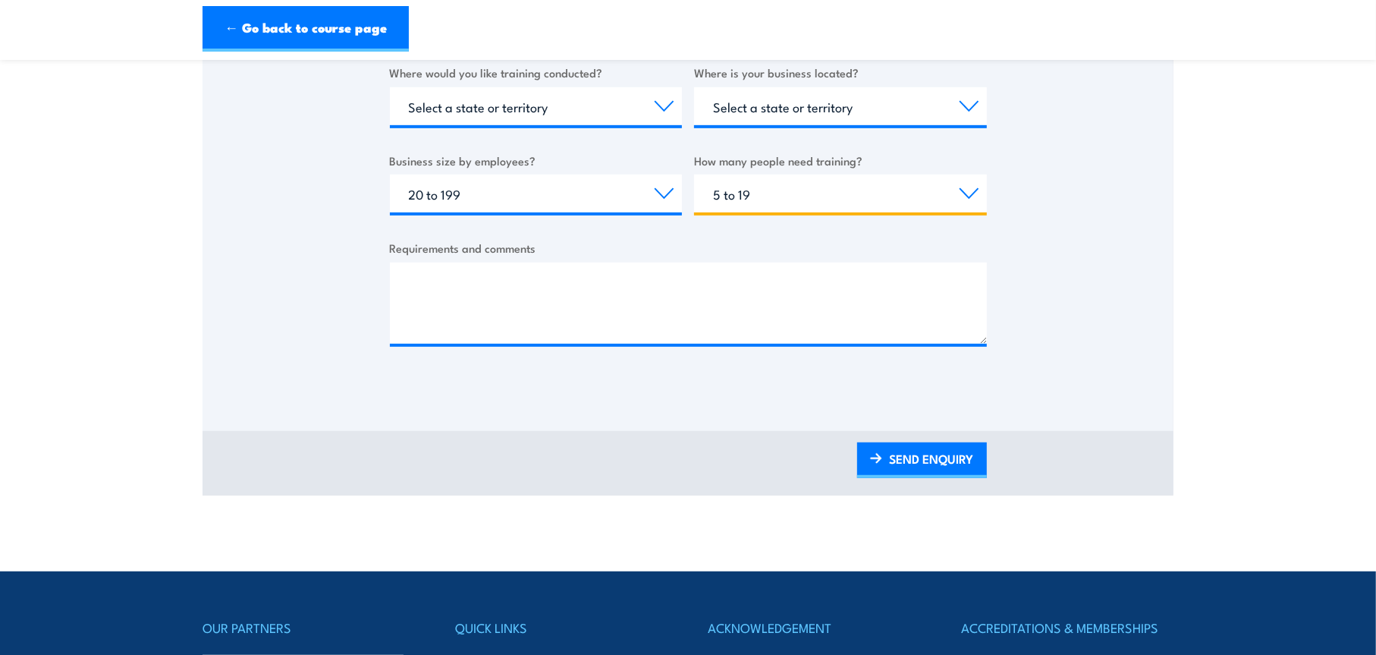
scroll to position [635, 0]
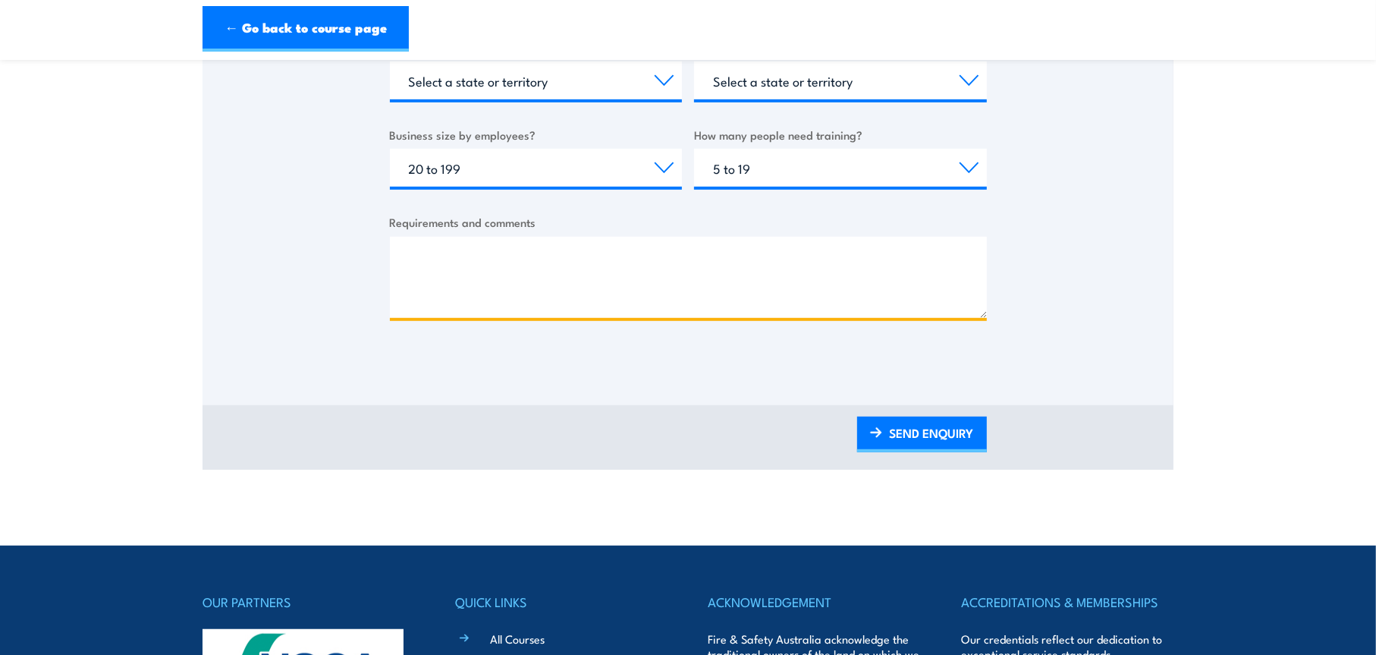
click at [636, 278] on textarea "Requirements and comments" at bounding box center [688, 277] width 597 height 81
paste textarea "CPPFES2005 Demonstrate first attack firefighting equipment"
type textarea "CPPFES2005 Demonstrate first attack firefighting equipment"
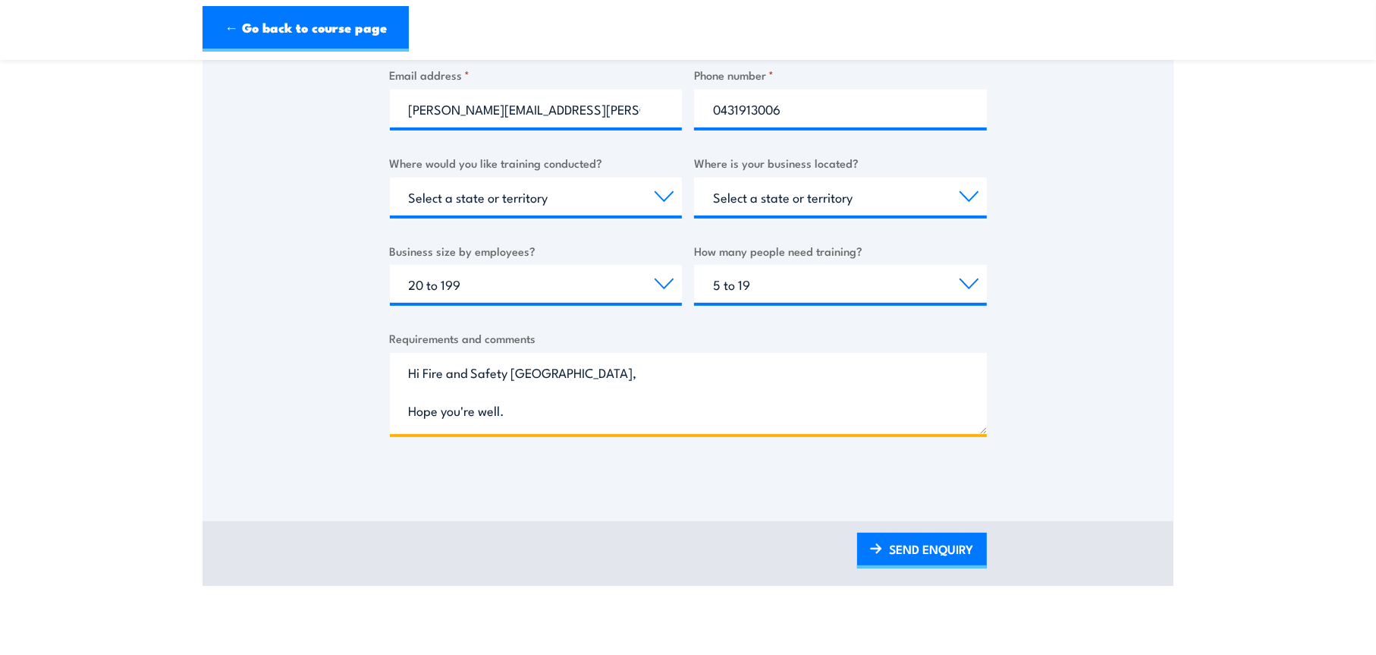
scroll to position [32, 0]
paste textarea "CPPFES2005 Demonstrate first attack firefighting equipment"
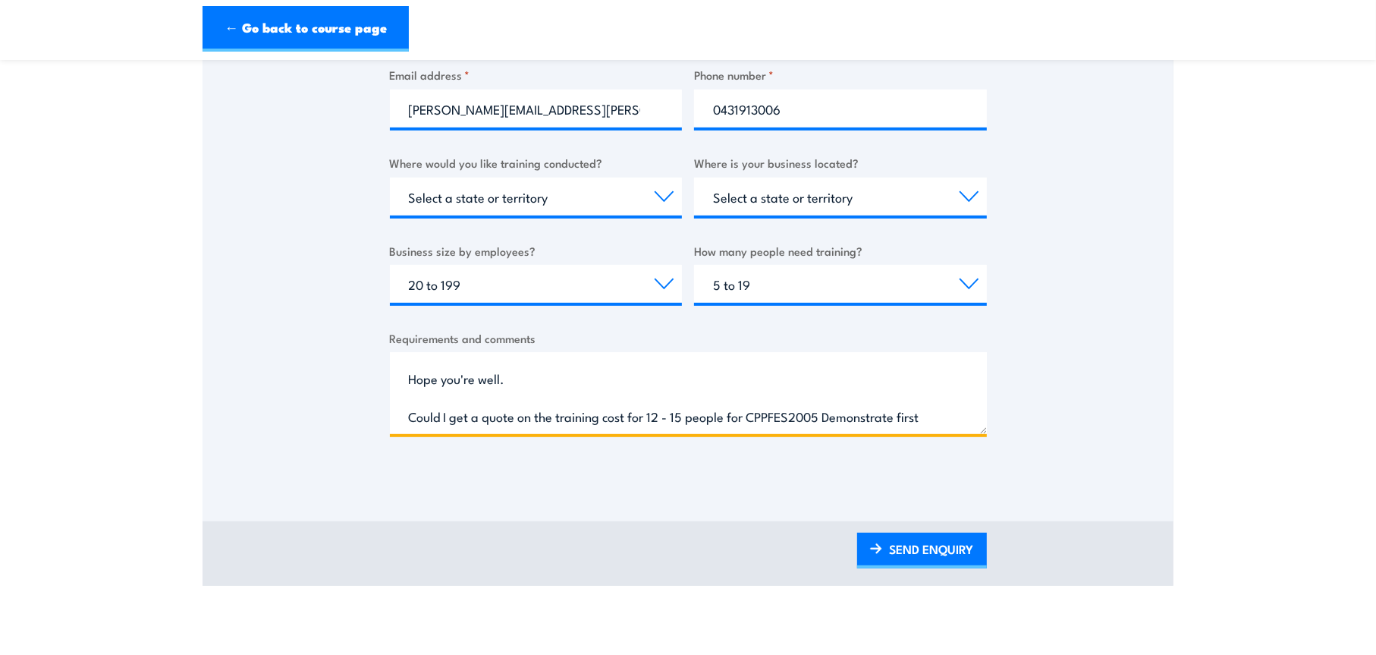
scroll to position [61, 0]
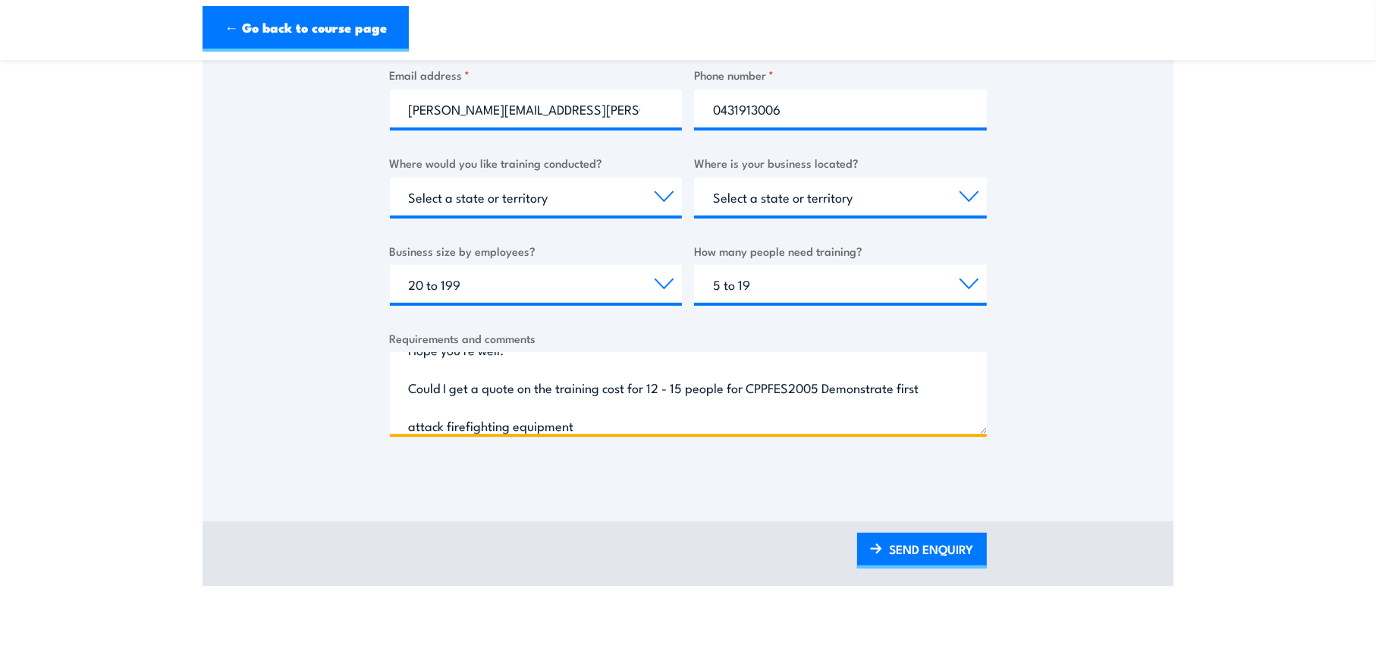
click at [624, 421] on textarea "Hi Fire and Safety Australia, Hope you're well. Could I get a quote on the trai…" at bounding box center [688, 393] width 597 height 81
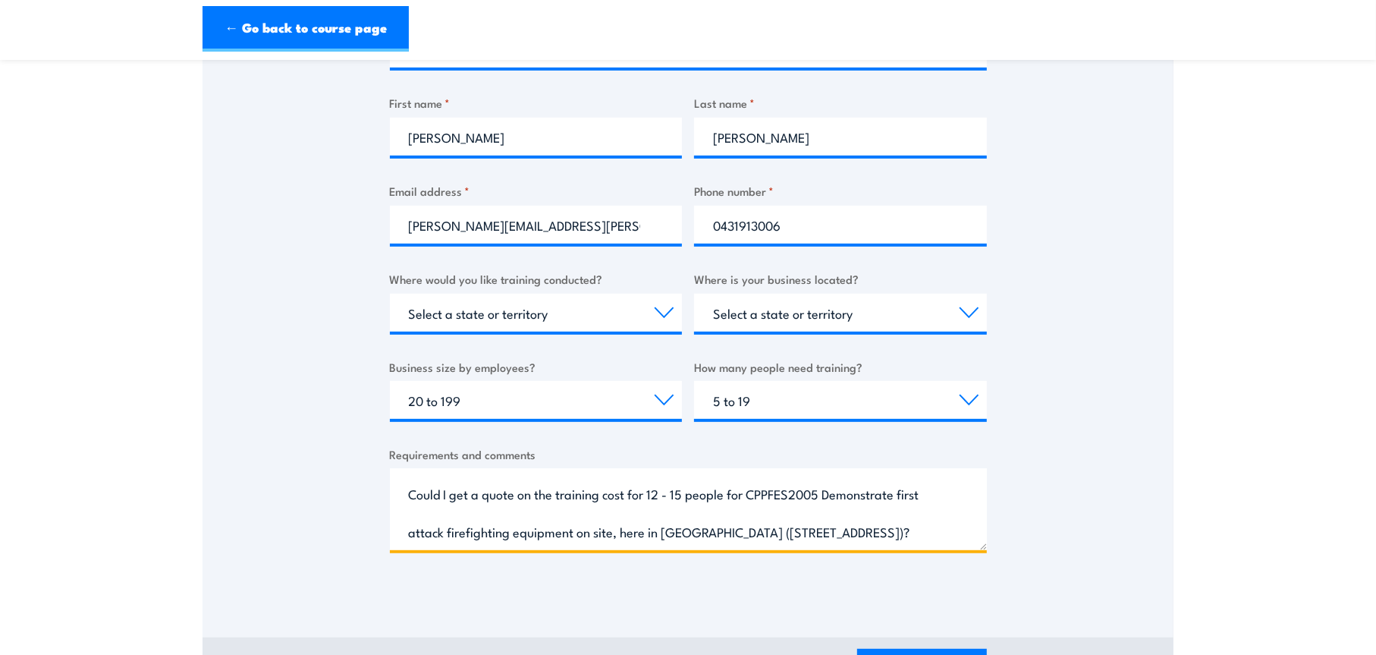
scroll to position [149, 0]
click at [495, 540] on textarea "Hi Fire and Safety Australia, Hope you're well. Could I get a quote on the trai…" at bounding box center [688, 509] width 597 height 81
click at [516, 512] on textarea "Hi Fire and Safety Australia, Hope you're well. Could I get a quote on the trai…" at bounding box center [688, 509] width 597 height 81
click at [521, 492] on textarea "Hi Fire and Safety Australia, Hope you're well. Could I get a quote on the trai…" at bounding box center [688, 509] width 597 height 81
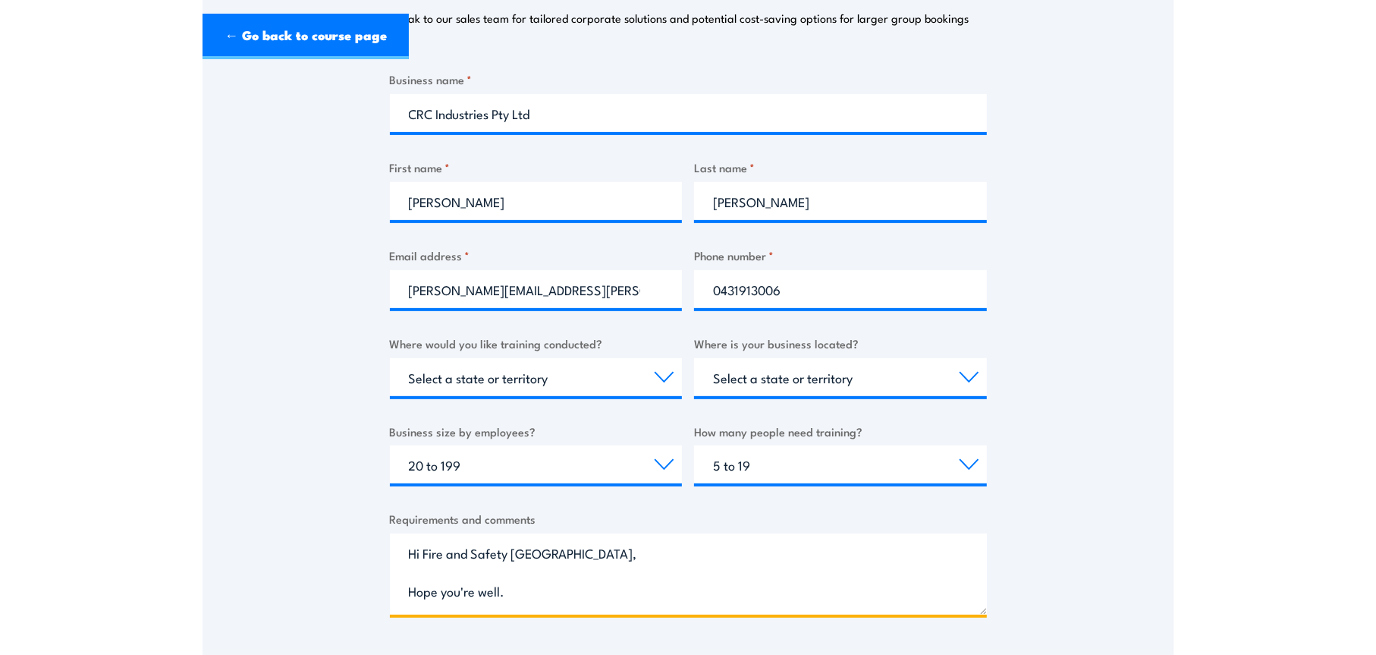
scroll to position [607, 0]
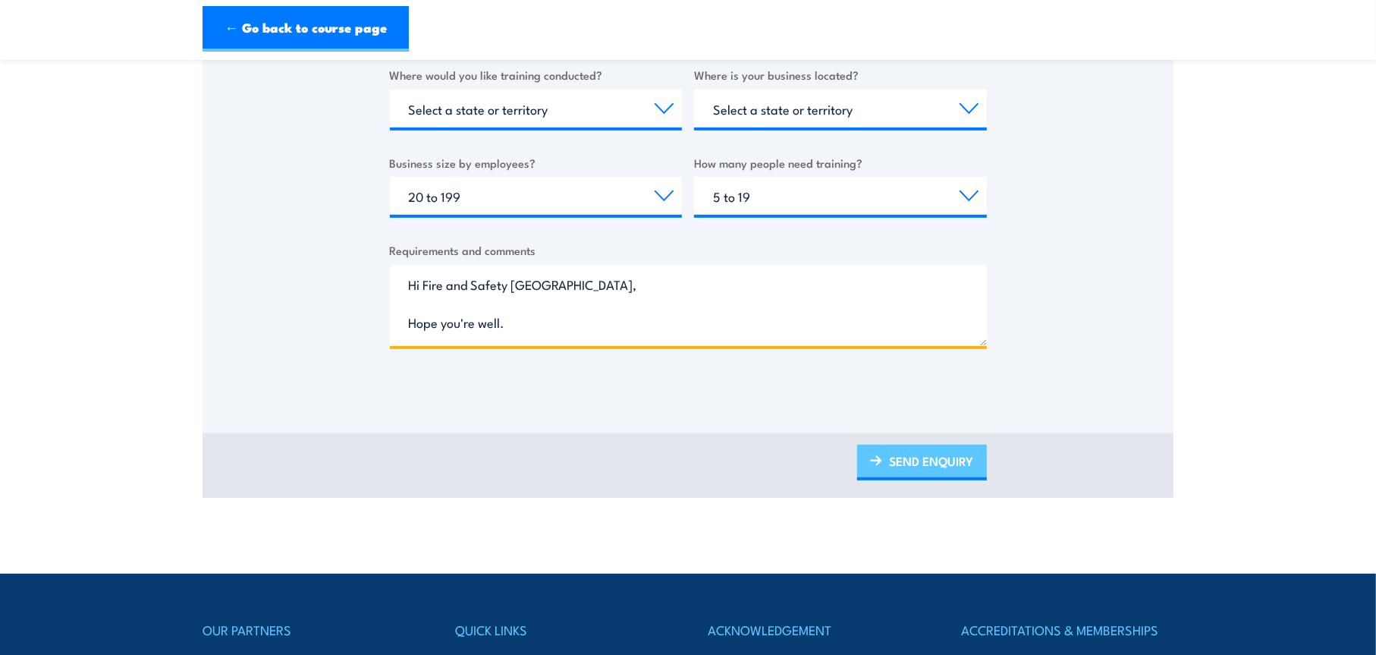
type textarea "Hi Fire and Safety Australia, Hope you're well. Could I get a quote on the trai…"
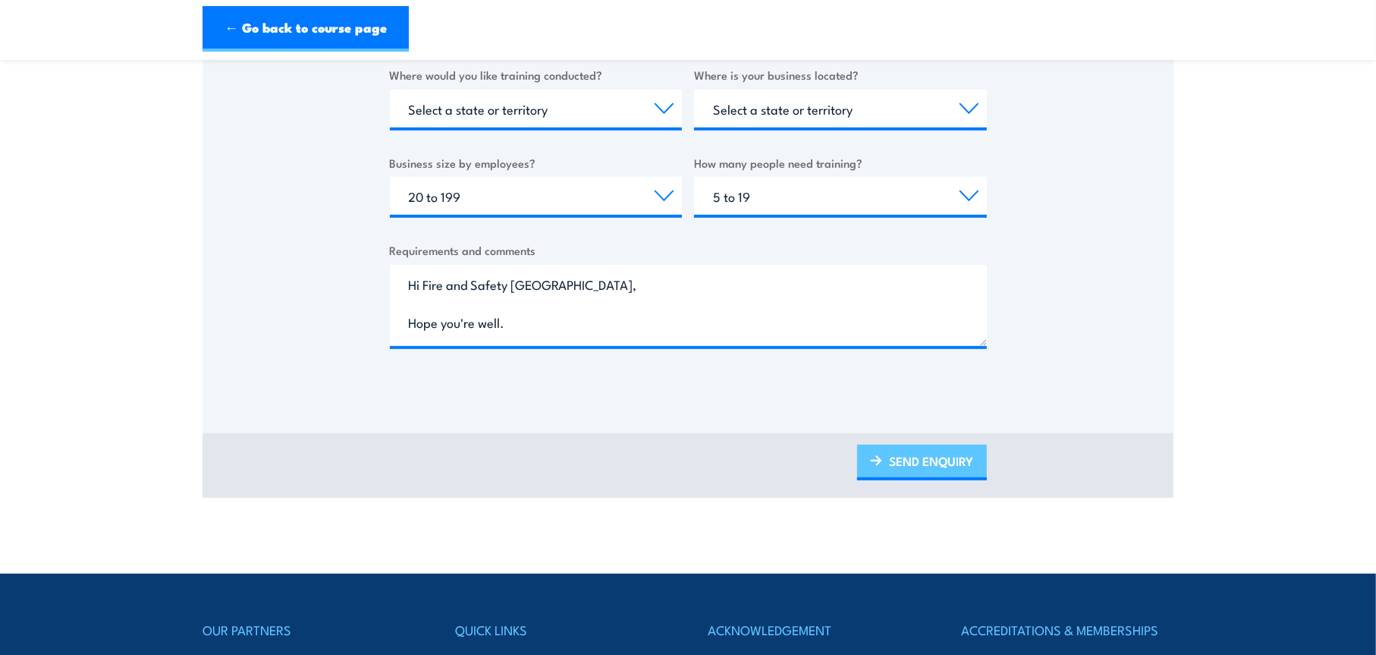
click at [913, 479] on link "SEND ENQUIRY" at bounding box center [922, 463] width 130 height 36
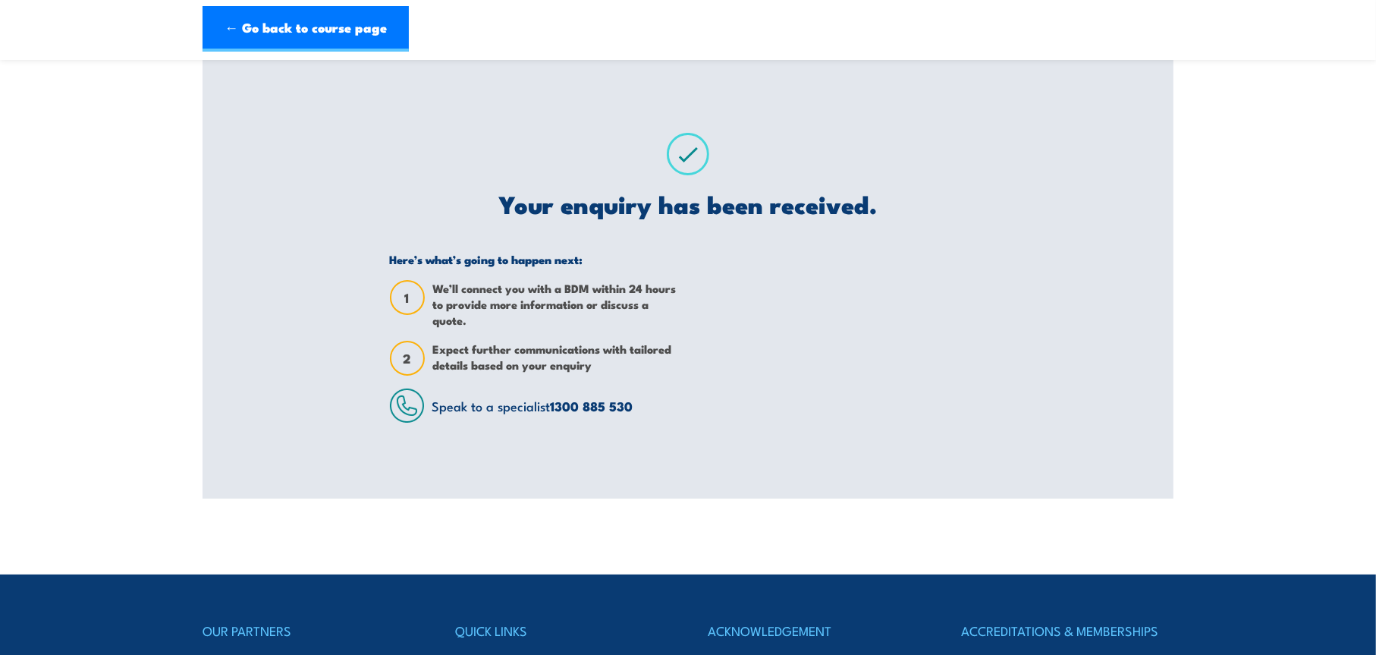
scroll to position [0, 0]
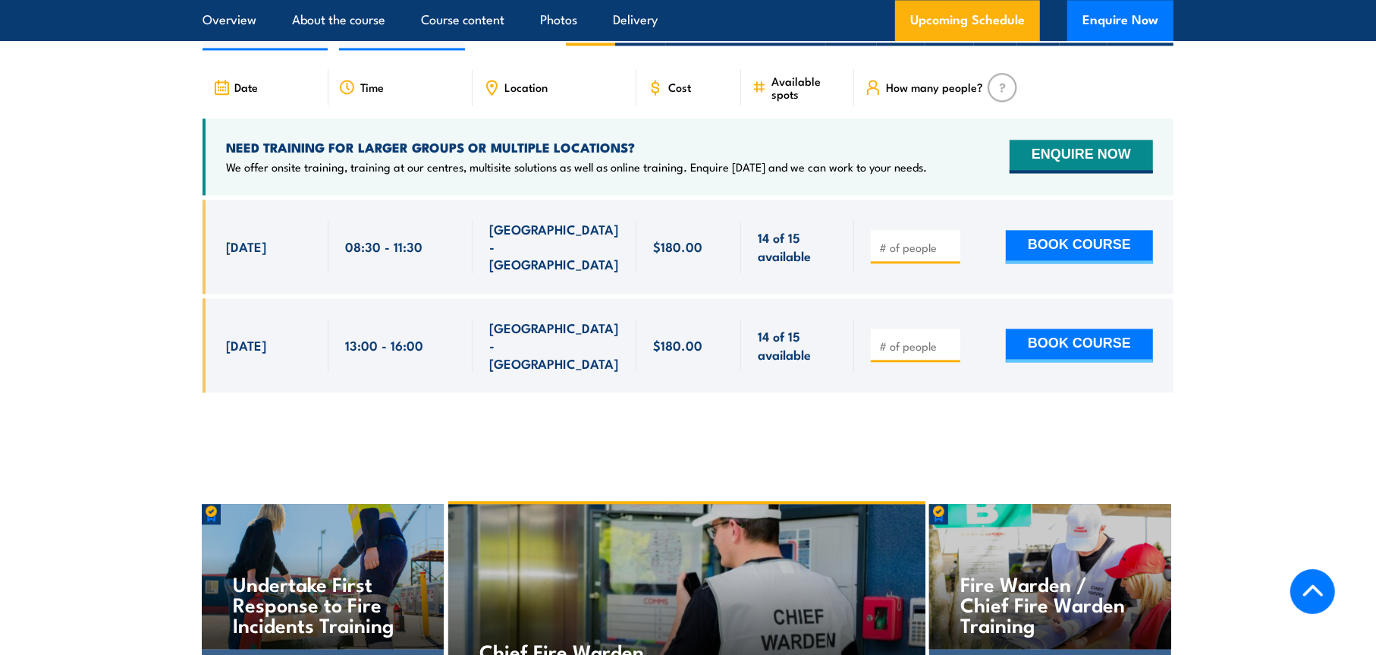
scroll to position [2893, 0]
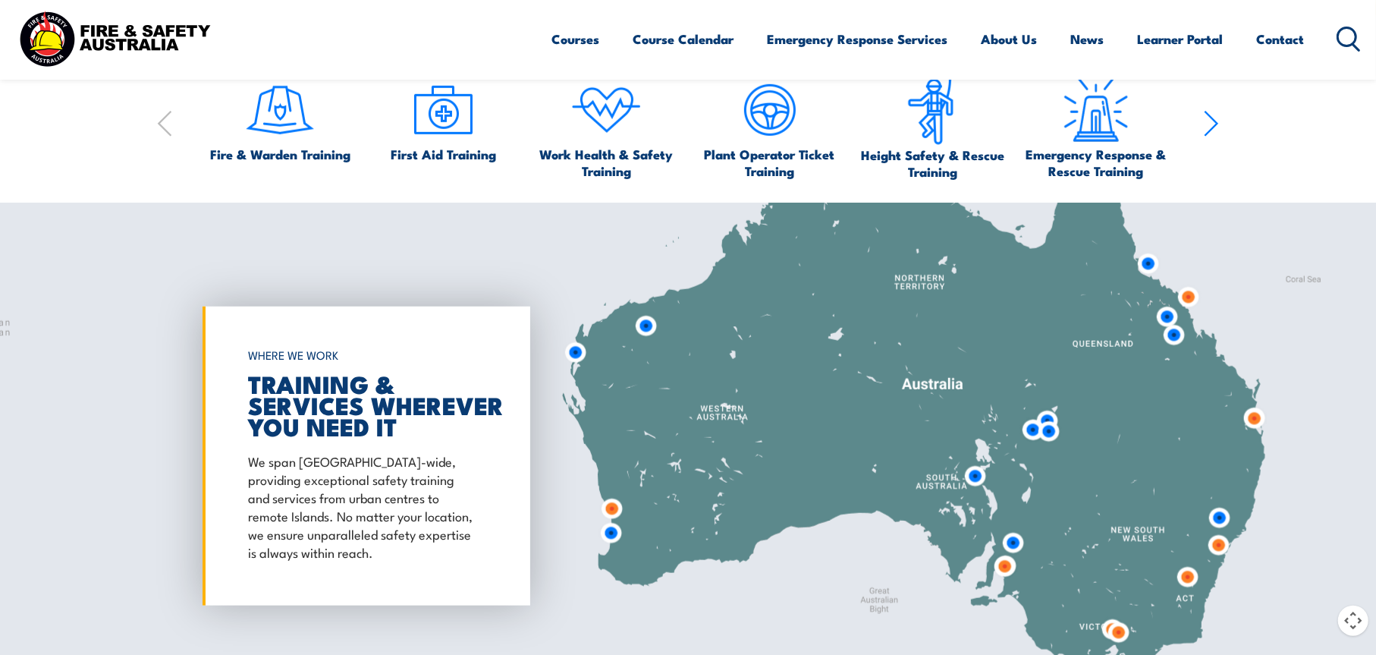
scroll to position [1416, 0]
